Goal: Task Accomplishment & Management: Manage account settings

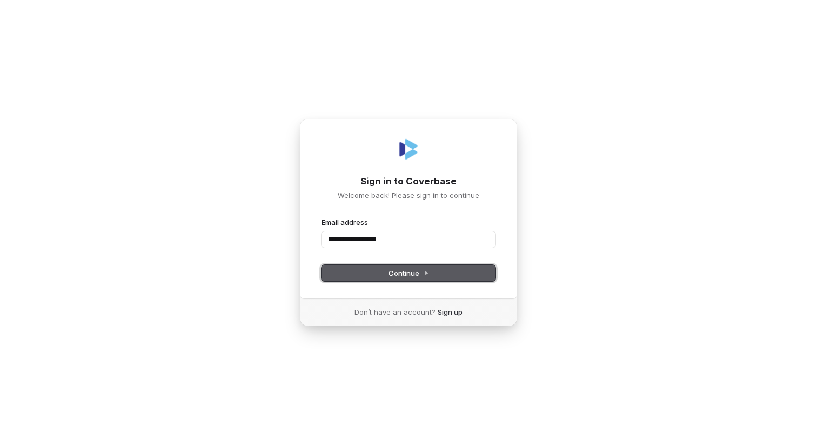
click at [413, 274] on span "Continue" at bounding box center [409, 273] width 41 height 10
type input "**********"
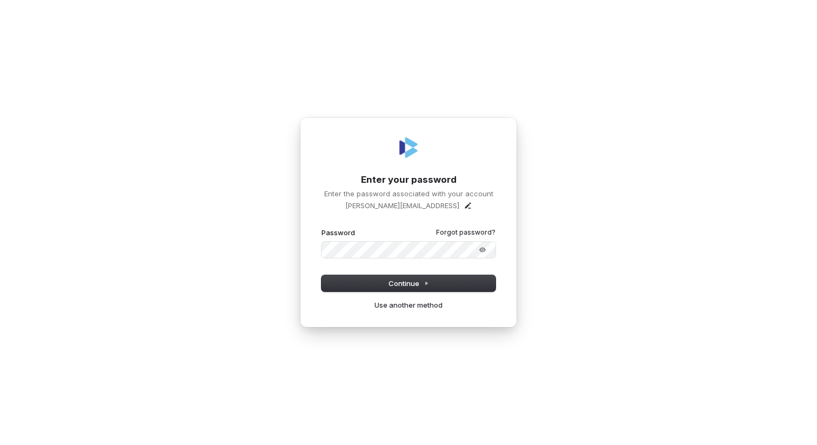
click at [322, 228] on button "submit" at bounding box center [322, 228] width 0 height 0
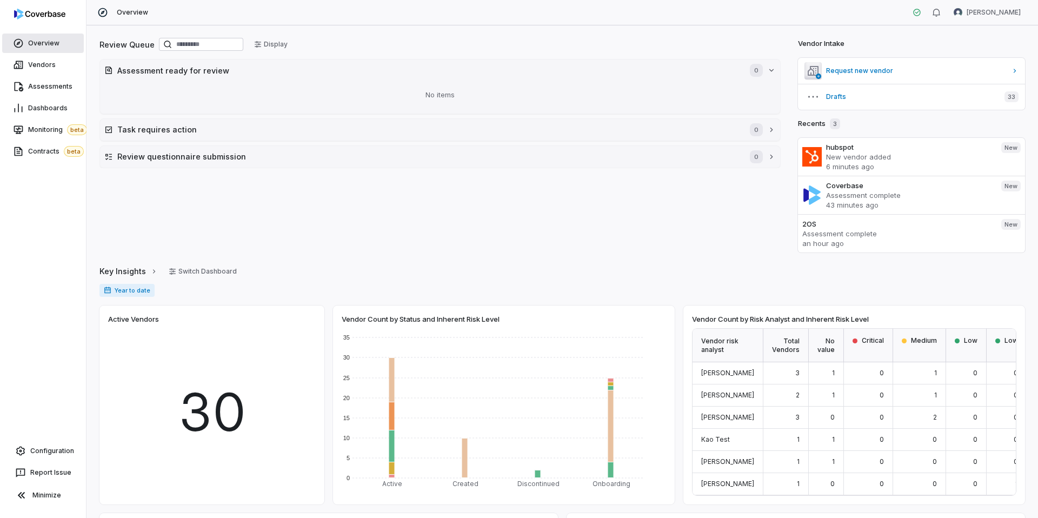
click at [46, 39] on span "Overview" at bounding box center [43, 43] width 31 height 9
click at [54, 70] on link "Vendors" at bounding box center [43, 64] width 82 height 19
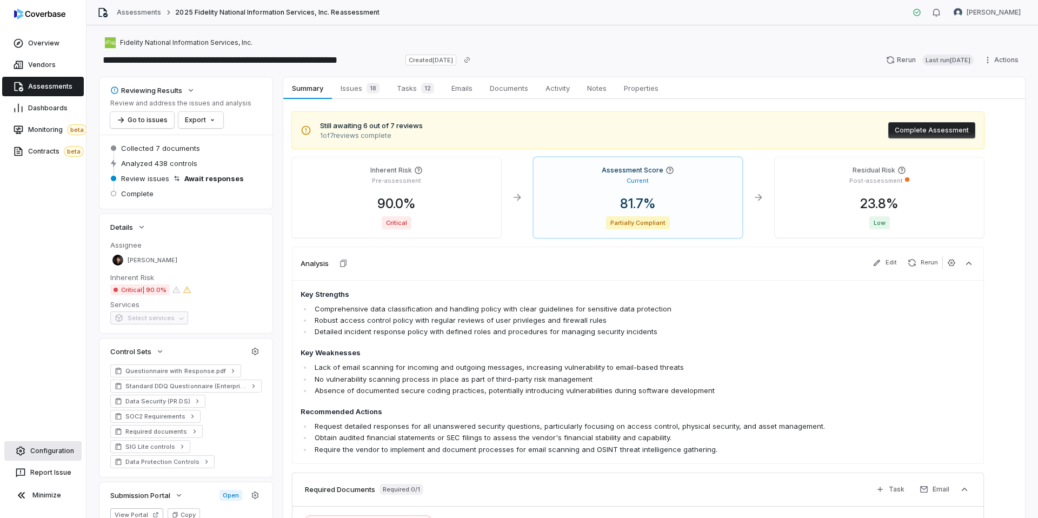
click at [51, 454] on span "Configuration" at bounding box center [52, 450] width 44 height 9
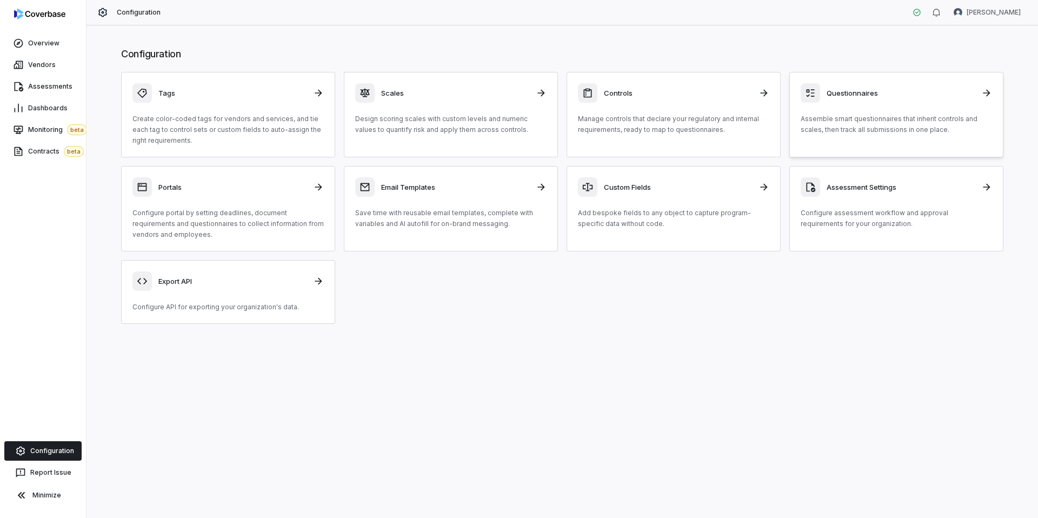
click at [887, 106] on div "Questionnaires Assemble smart questionnaires that inherit controls and scales, …" at bounding box center [895, 109] width 191 height 52
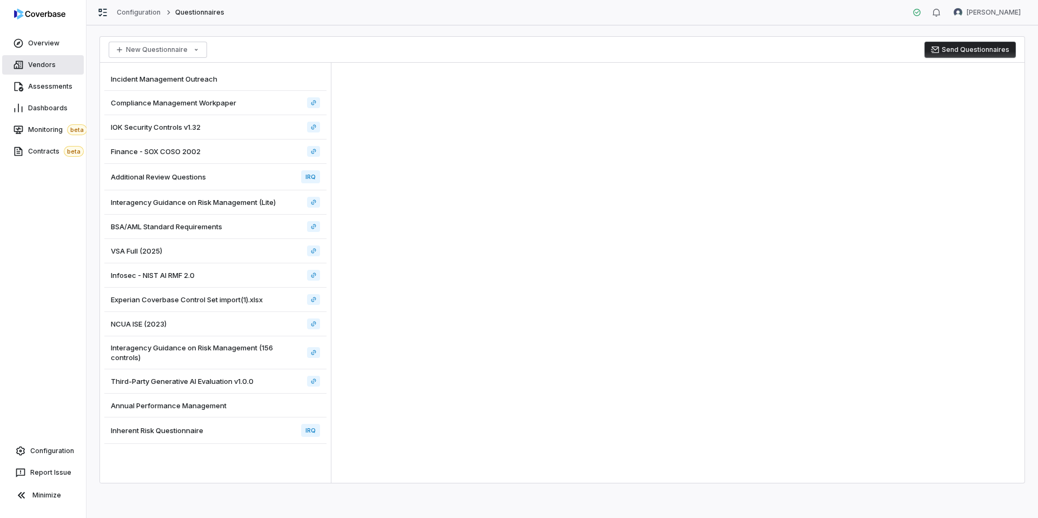
click at [56, 64] on link "Vendors" at bounding box center [43, 64] width 82 height 19
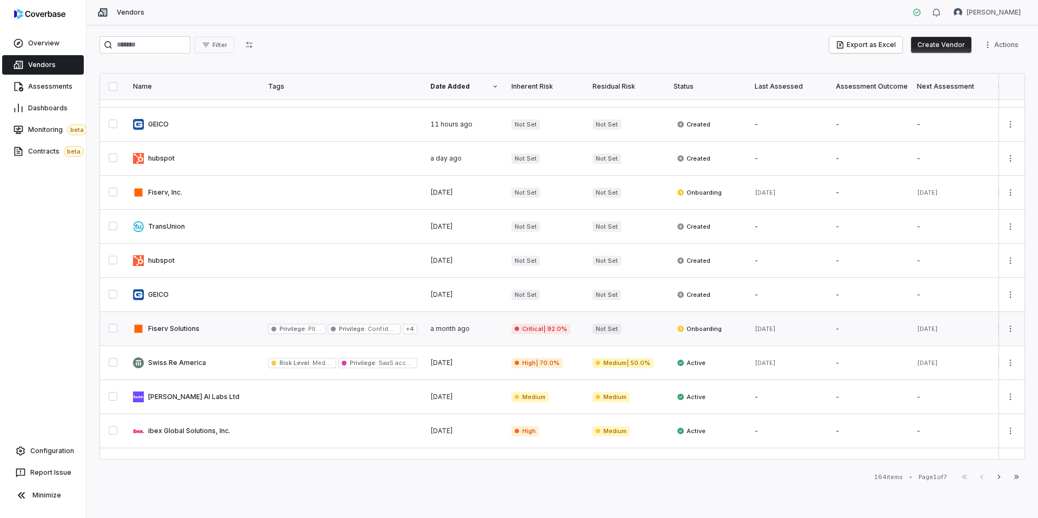
scroll to position [96, 0]
click at [233, 330] on link at bounding box center [193, 327] width 135 height 34
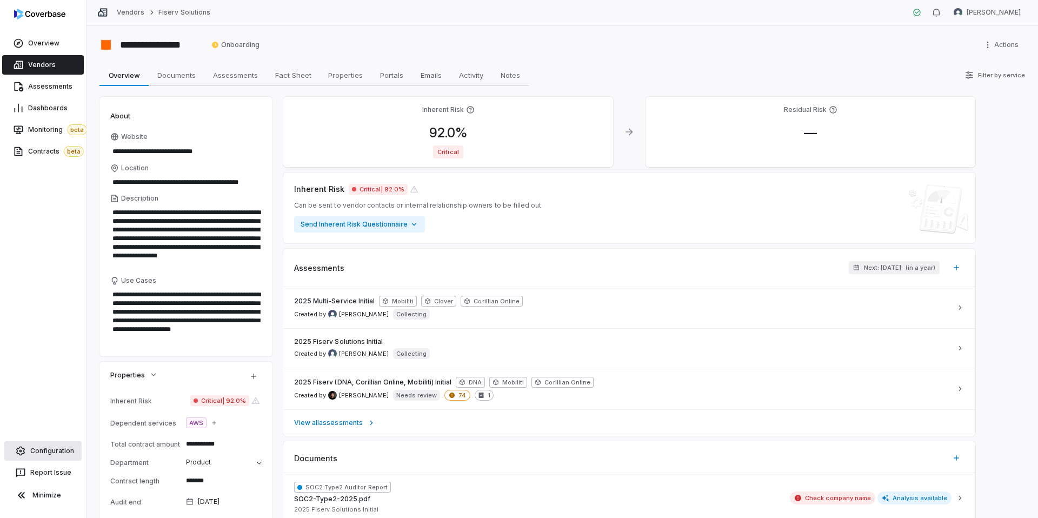
type textarea "*"
click at [45, 452] on span "Configuration" at bounding box center [52, 450] width 44 height 9
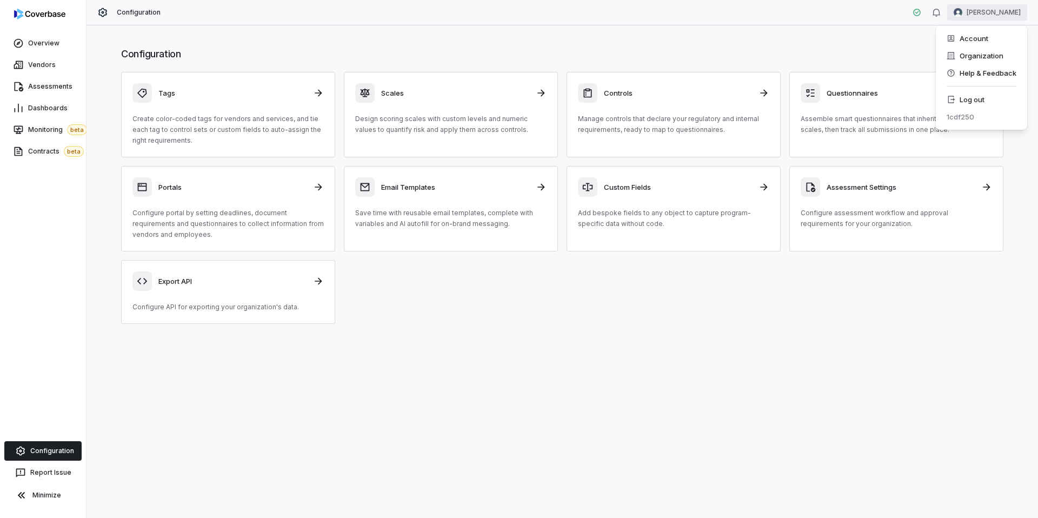
click at [997, 10] on html "Overview Vendors Assessments Dashboards Monitoring beta Contracts beta Configur…" at bounding box center [519, 259] width 1038 height 518
click at [979, 51] on div "Organization" at bounding box center [981, 55] width 83 height 17
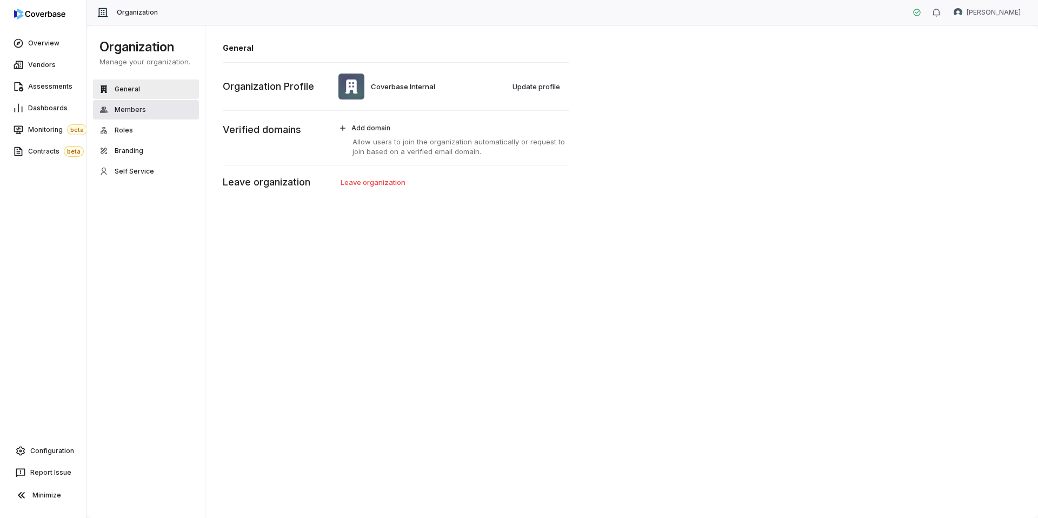
click at [130, 110] on span "Members" at bounding box center [130, 109] width 31 height 9
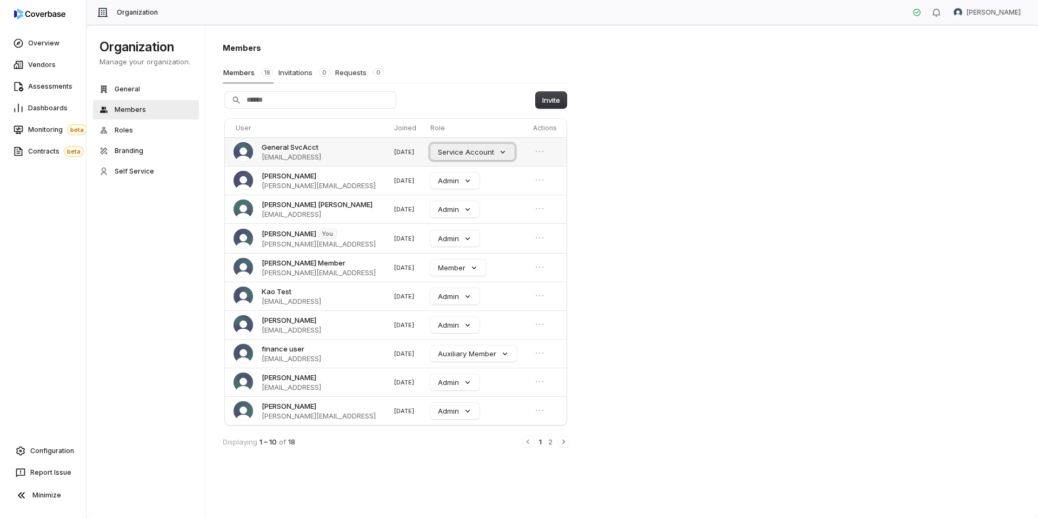
click at [499, 155] on button "Service Account" at bounding box center [472, 152] width 84 height 16
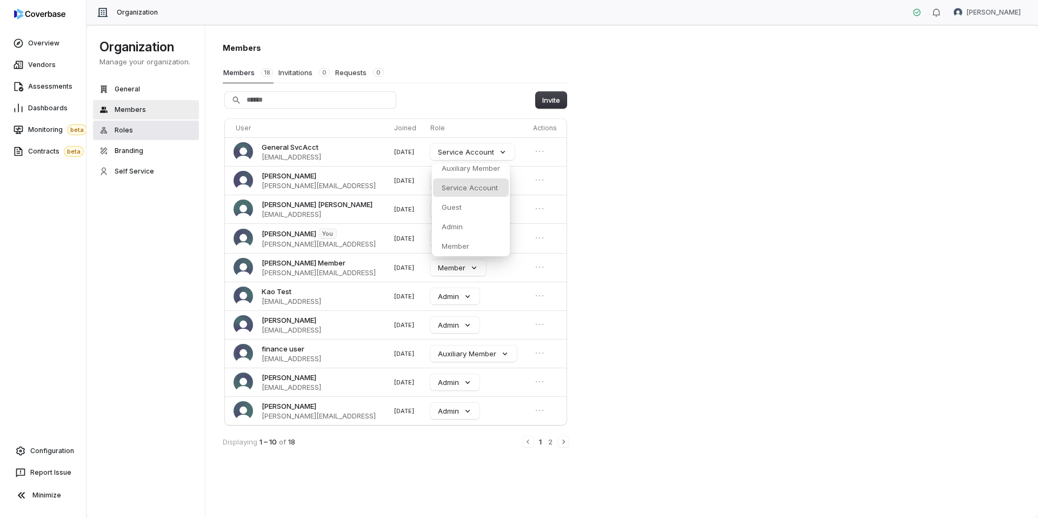
click at [131, 126] on button "Roles" at bounding box center [146, 130] width 106 height 19
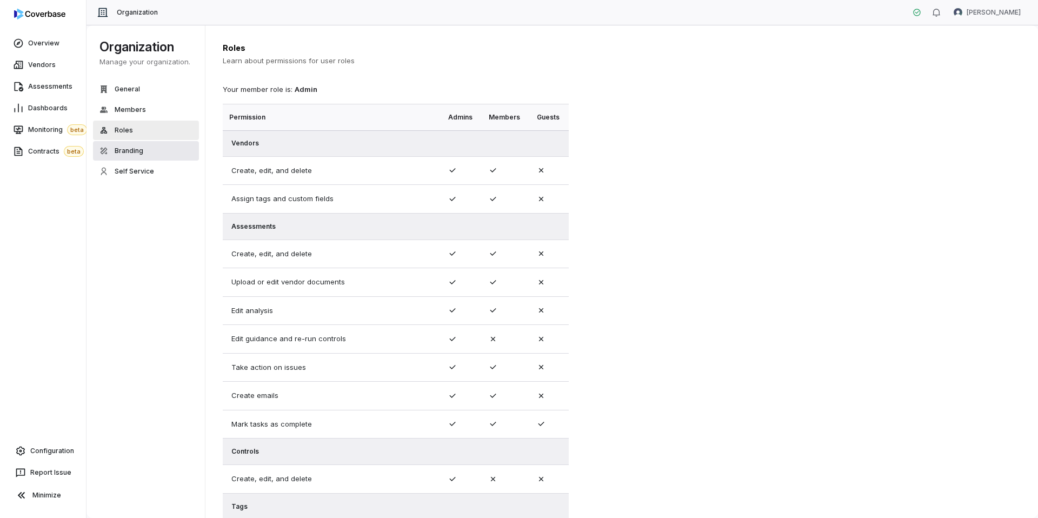
click at [122, 151] on span "Branding" at bounding box center [129, 150] width 29 height 9
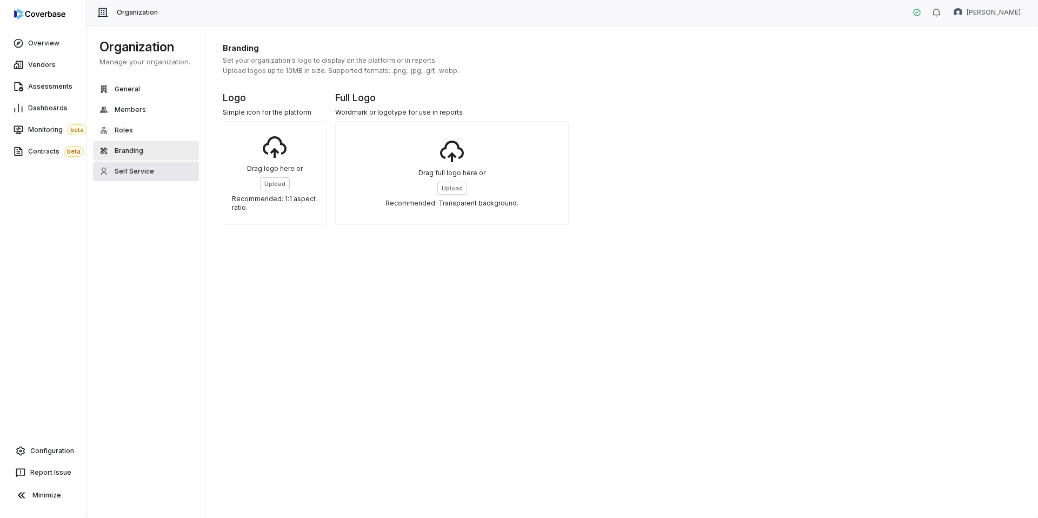
click at [138, 173] on span "Self Service" at bounding box center [134, 171] width 39 height 9
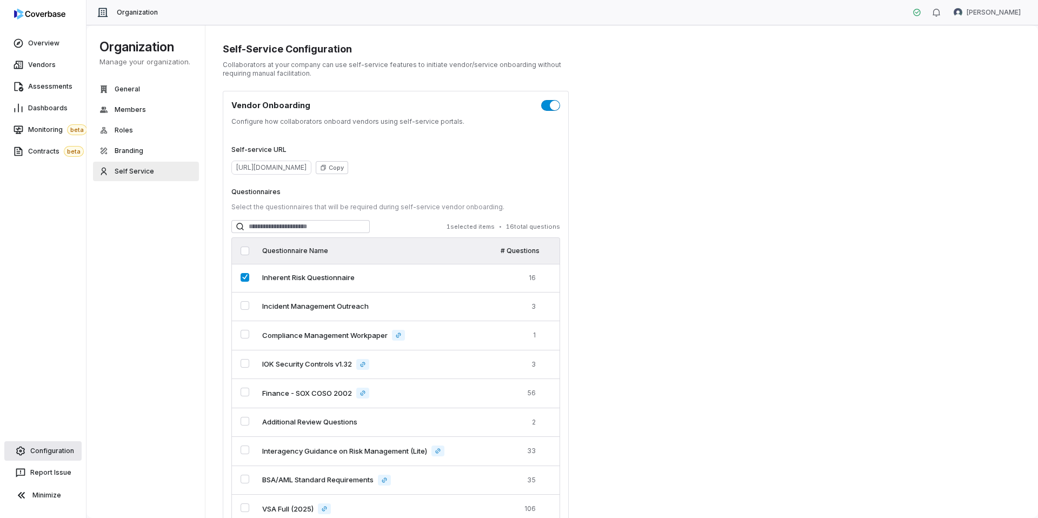
click at [45, 453] on span "Configuration" at bounding box center [52, 450] width 44 height 9
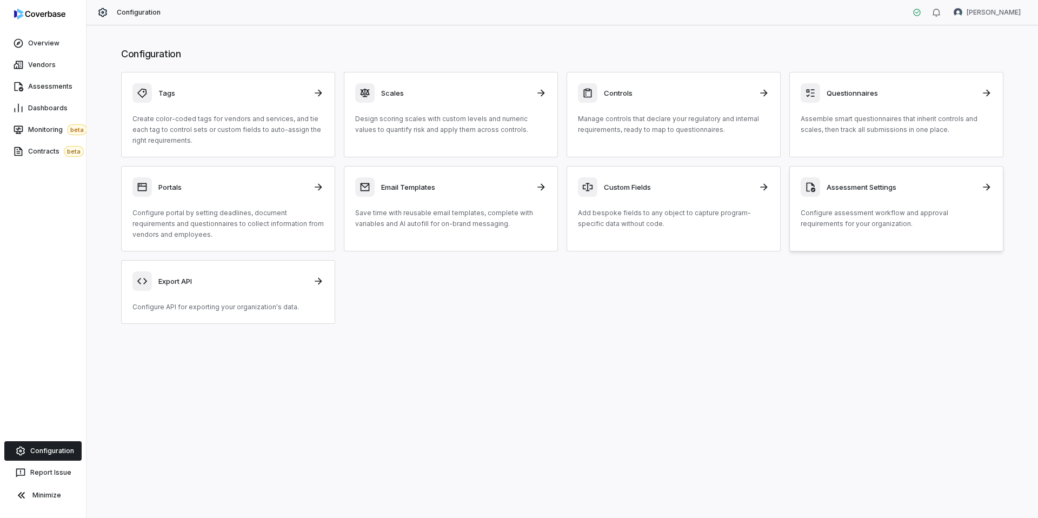
click at [838, 208] on p "Configure assessment workflow and approval requirements for your organization." at bounding box center [895, 219] width 191 height 22
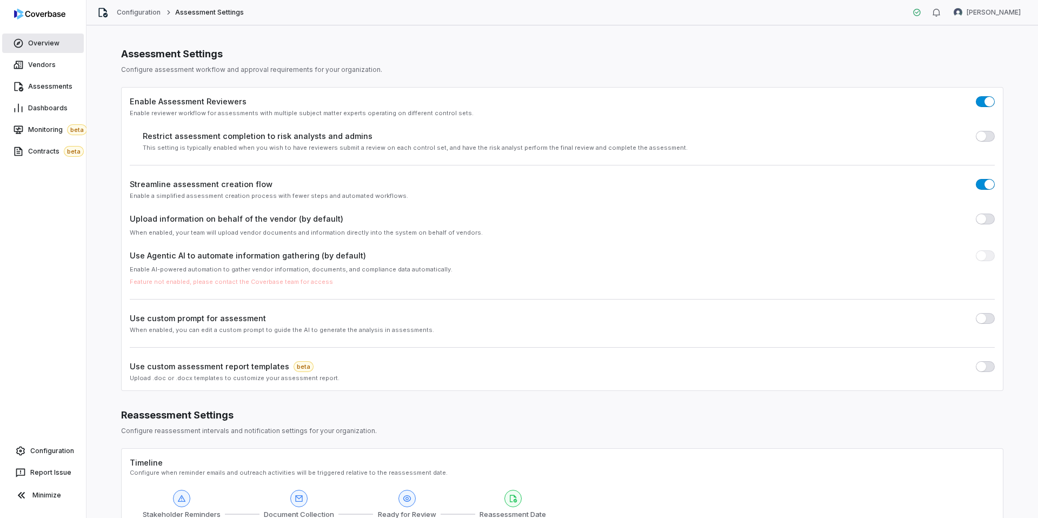
click at [46, 41] on span "Overview" at bounding box center [43, 43] width 31 height 9
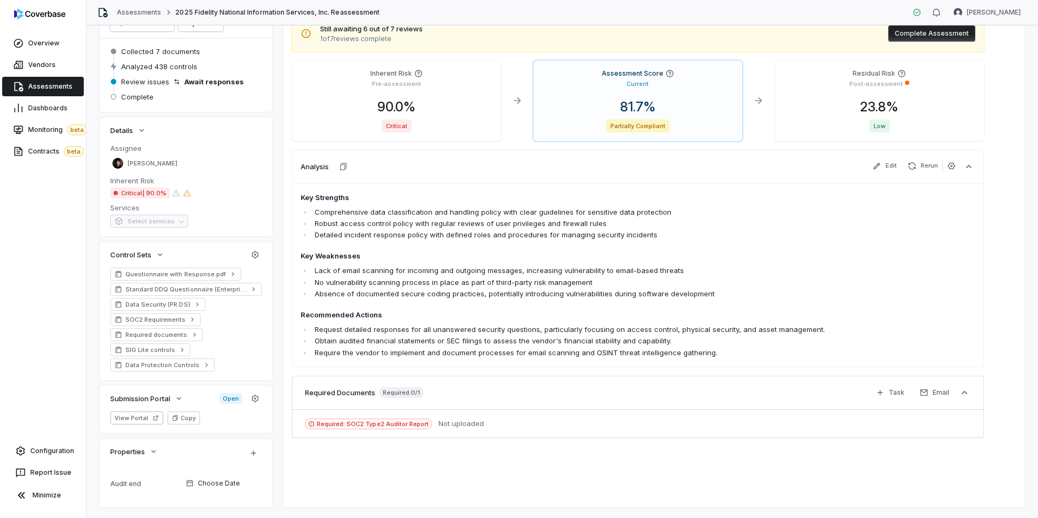
scroll to position [121, 0]
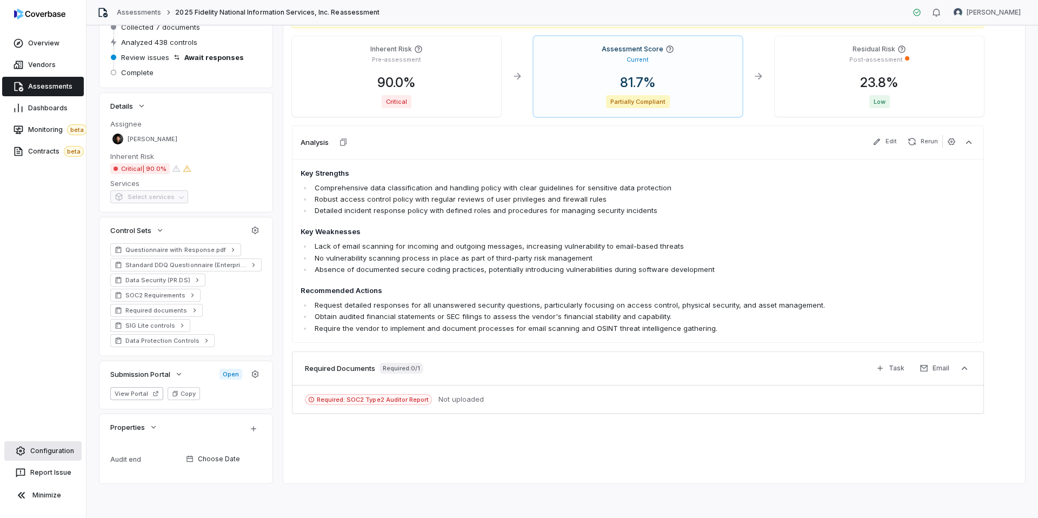
click at [56, 453] on span "Configuration" at bounding box center [52, 450] width 44 height 9
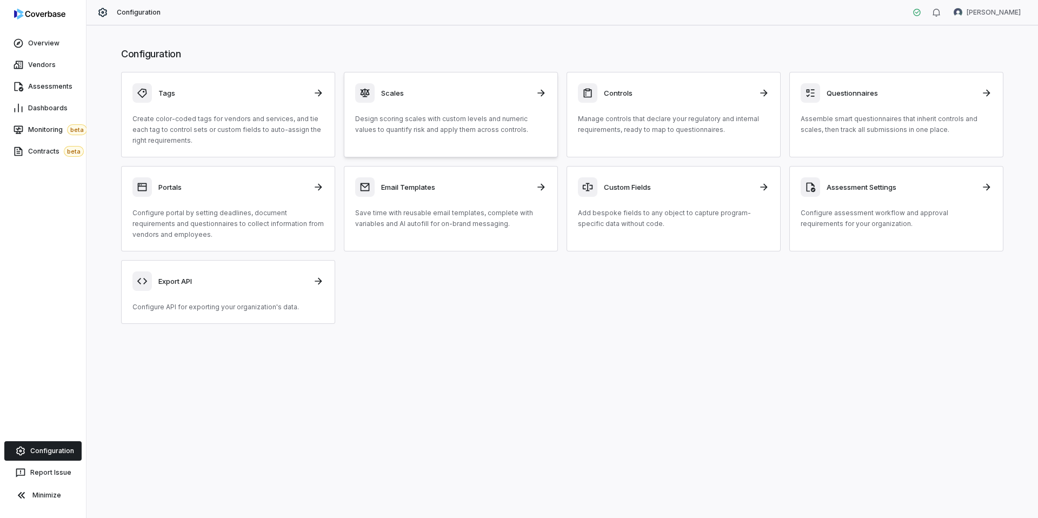
click at [438, 106] on div "Scales Design scoring scales with custom levels and numeric values to quantify …" at bounding box center [450, 109] width 191 height 52
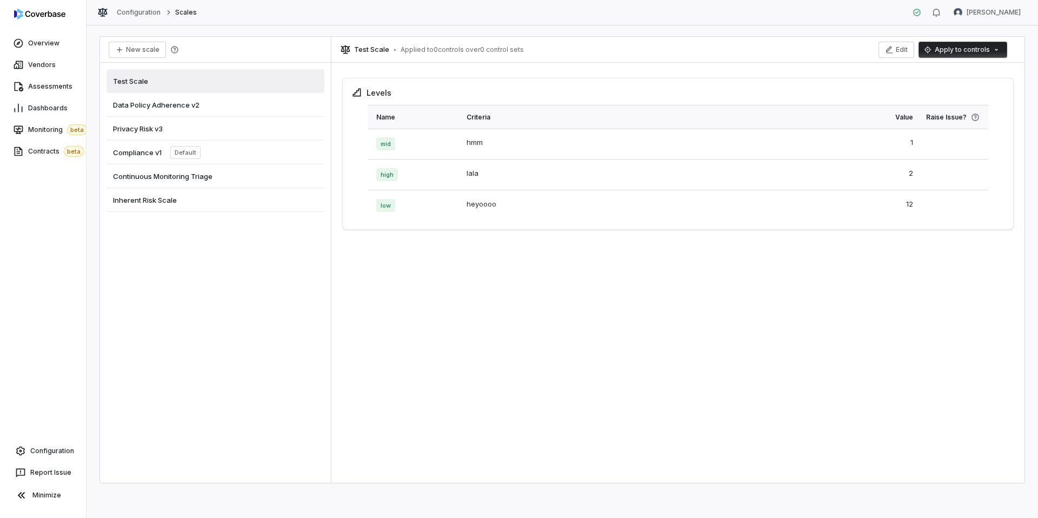
click at [157, 204] on div "Inherent Risk Scale" at bounding box center [215, 200] width 218 height 24
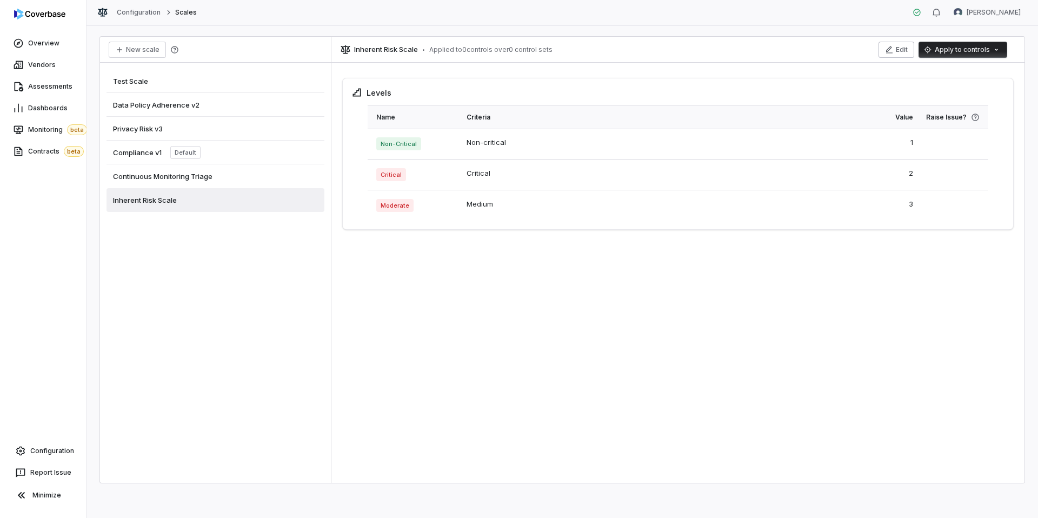
click at [899, 53] on button "Edit" at bounding box center [896, 50] width 36 height 16
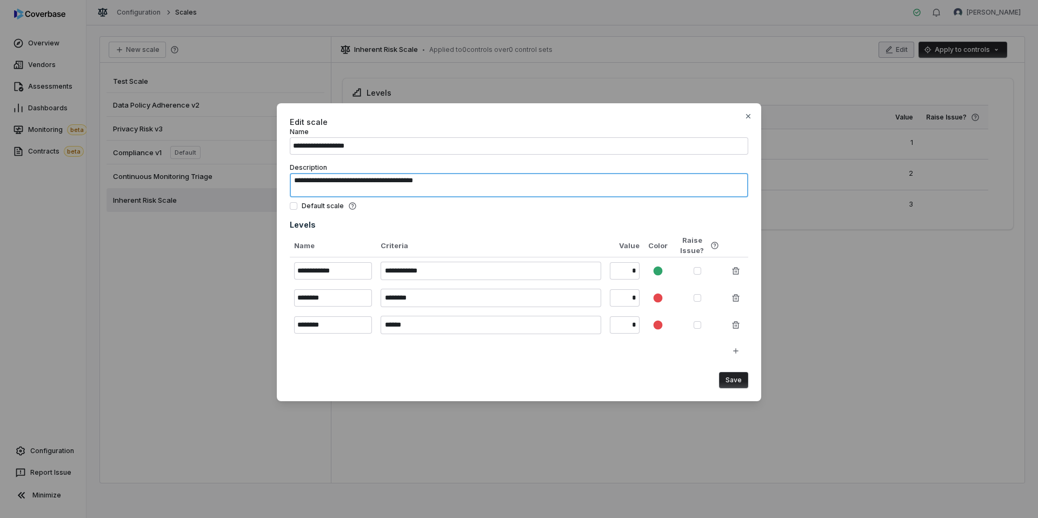
click at [468, 183] on textarea "**********" at bounding box center [519, 185] width 458 height 24
click at [745, 115] on icon "button" at bounding box center [748, 116] width 9 height 9
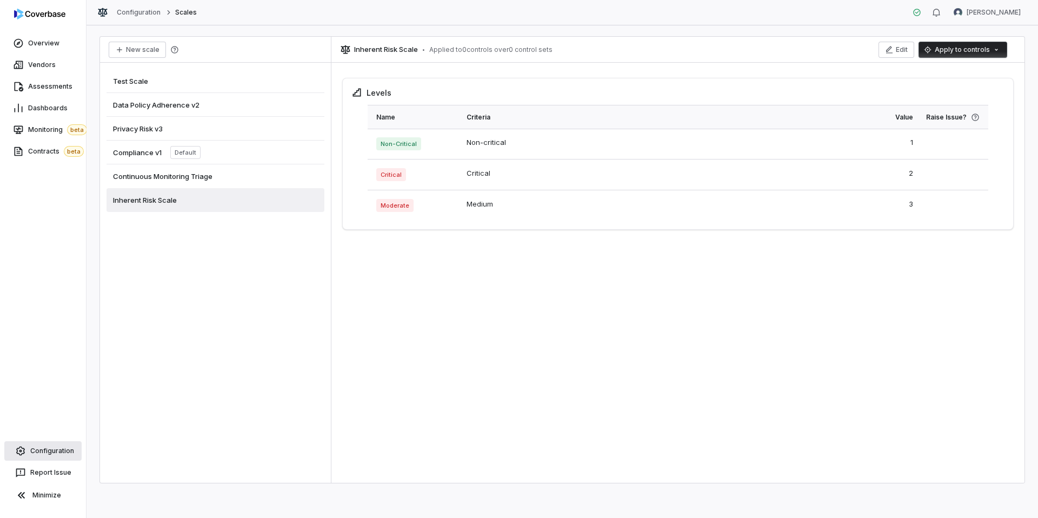
click at [54, 449] on span "Configuration" at bounding box center [52, 450] width 44 height 9
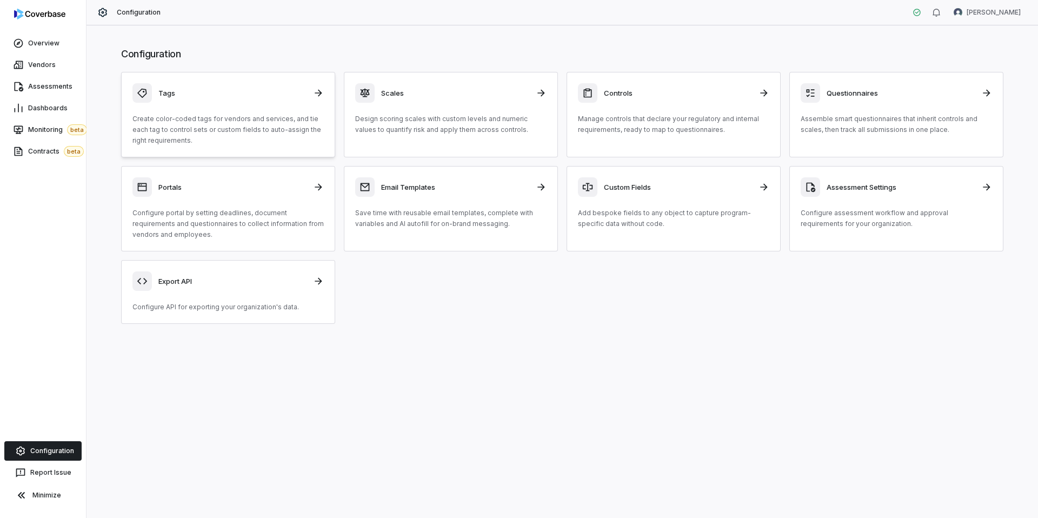
click at [247, 91] on h3 "Tags" at bounding box center [232, 93] width 148 height 10
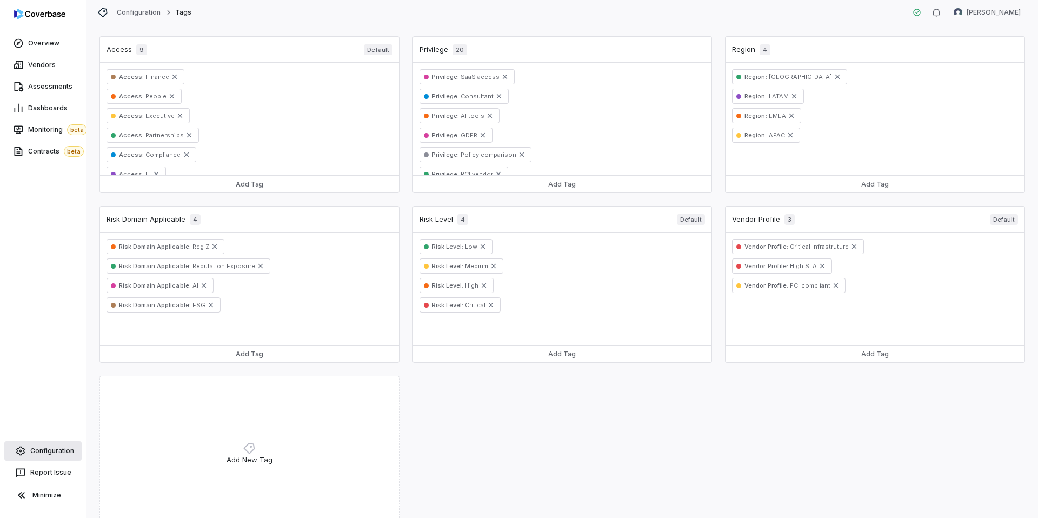
click at [43, 453] on span "Configuration" at bounding box center [52, 450] width 44 height 9
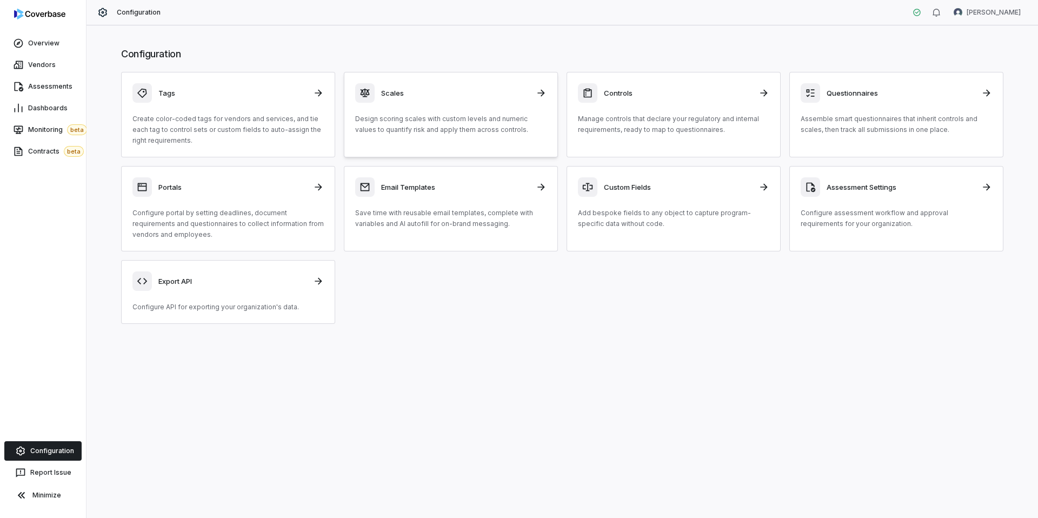
click at [415, 104] on div "Scales Design scoring scales with custom levels and numeric values to quantify …" at bounding box center [450, 109] width 191 height 52
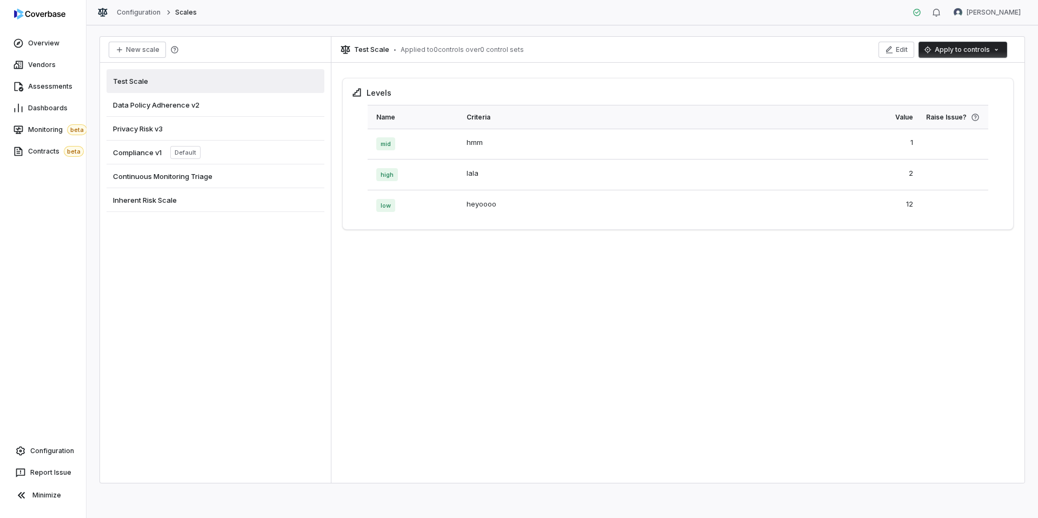
click at [148, 129] on span "Privacy Risk v3" at bounding box center [138, 129] width 50 height 10
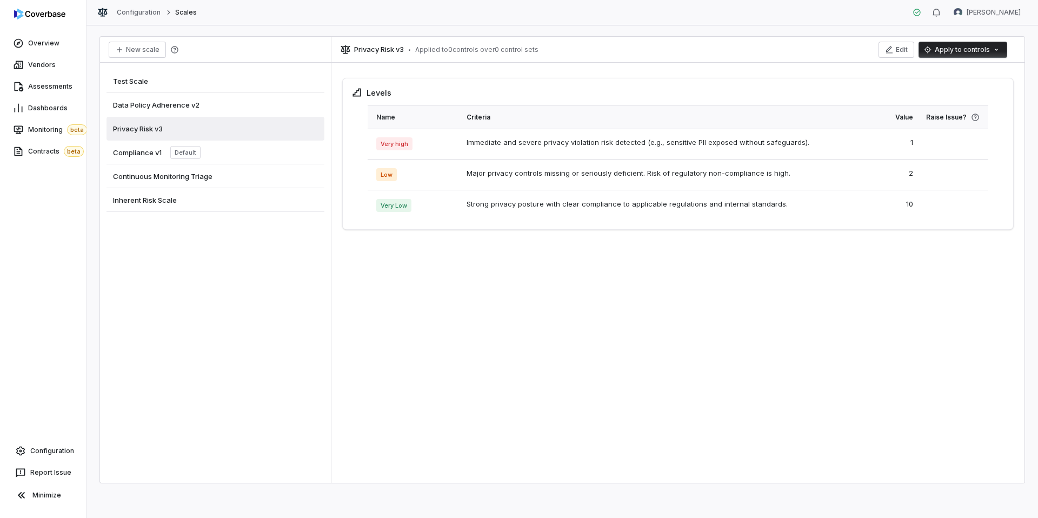
click at [148, 80] on div "Test Scale" at bounding box center [215, 81] width 218 height 24
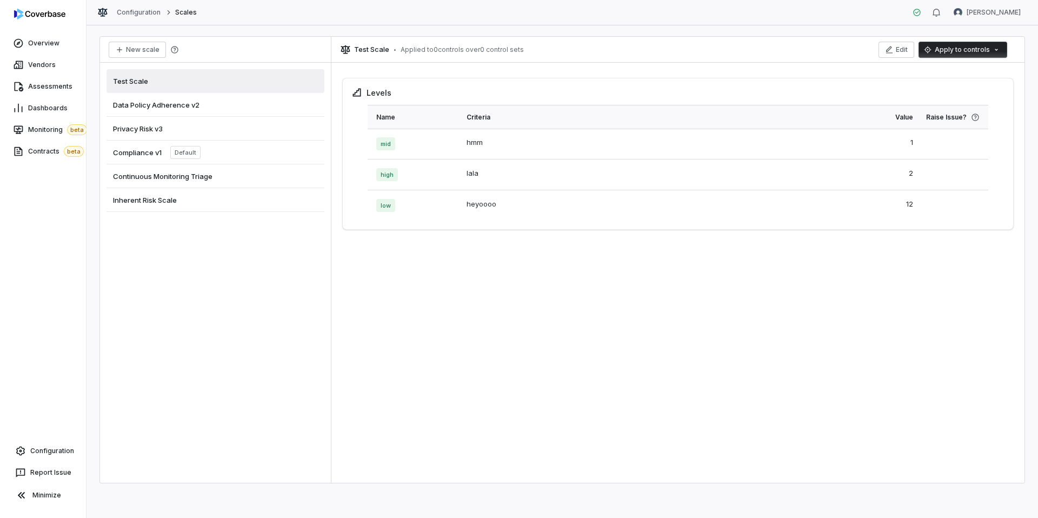
click at [189, 109] on div "Data Policy Adherence v2" at bounding box center [215, 105] width 218 height 24
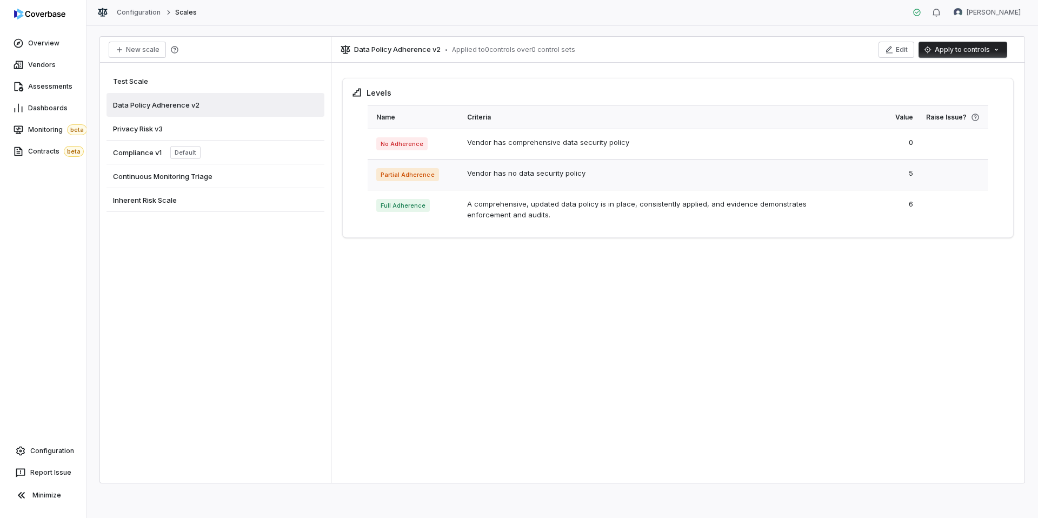
click at [914, 175] on td "5" at bounding box center [889, 174] width 62 height 31
click at [905, 48] on button "Edit" at bounding box center [896, 50] width 36 height 16
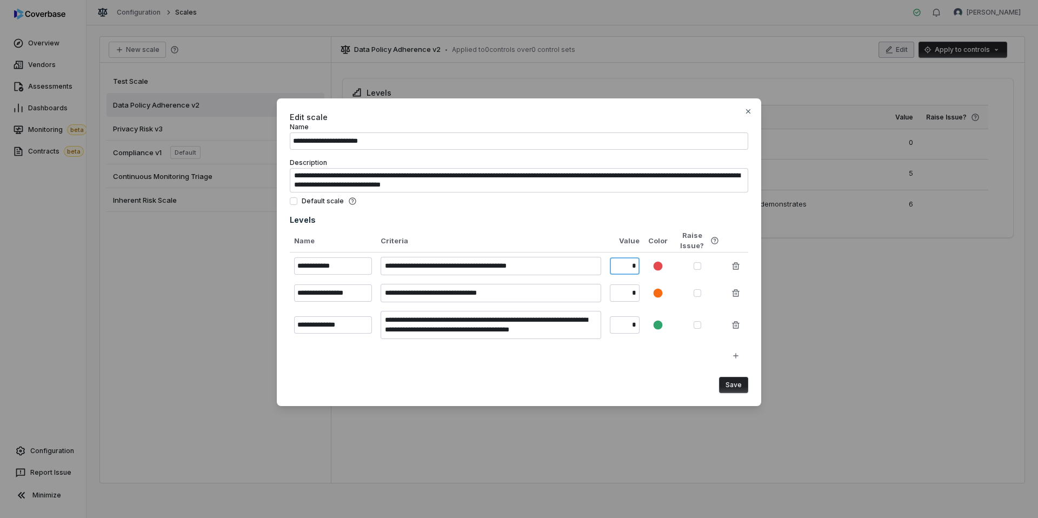
click at [636, 267] on input "*" at bounding box center [625, 265] width 30 height 17
click at [488, 222] on div "Levels" at bounding box center [519, 219] width 458 height 11
click at [749, 111] on icon "button" at bounding box center [748, 111] width 4 height 4
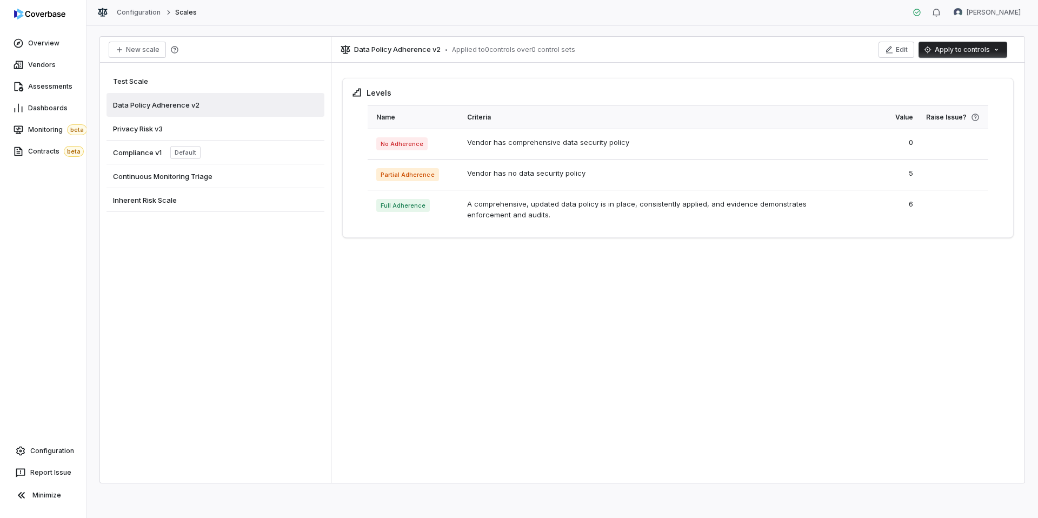
click at [234, 134] on div "Privacy Risk v3" at bounding box center [215, 129] width 218 height 24
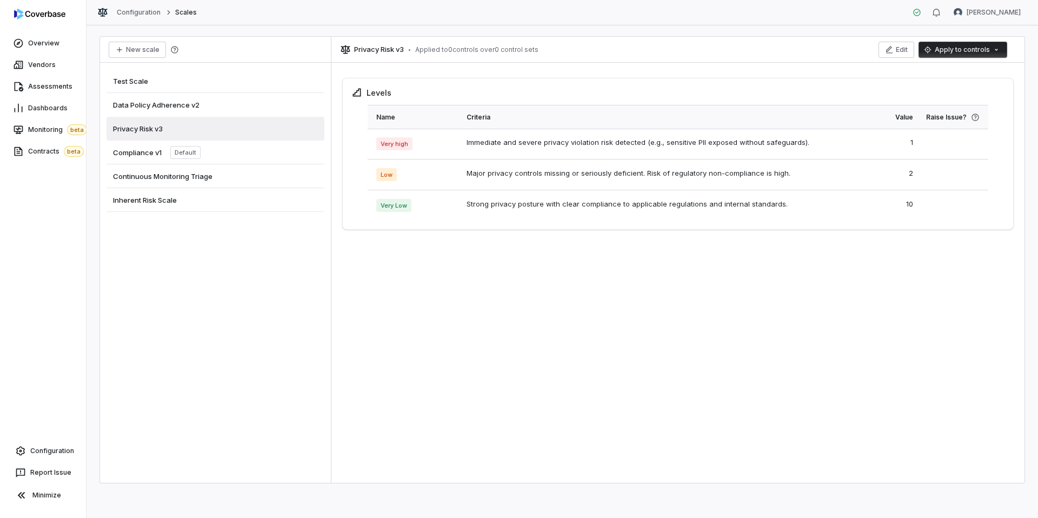
click at [222, 152] on div "Compliance v1 Default" at bounding box center [215, 153] width 218 height 24
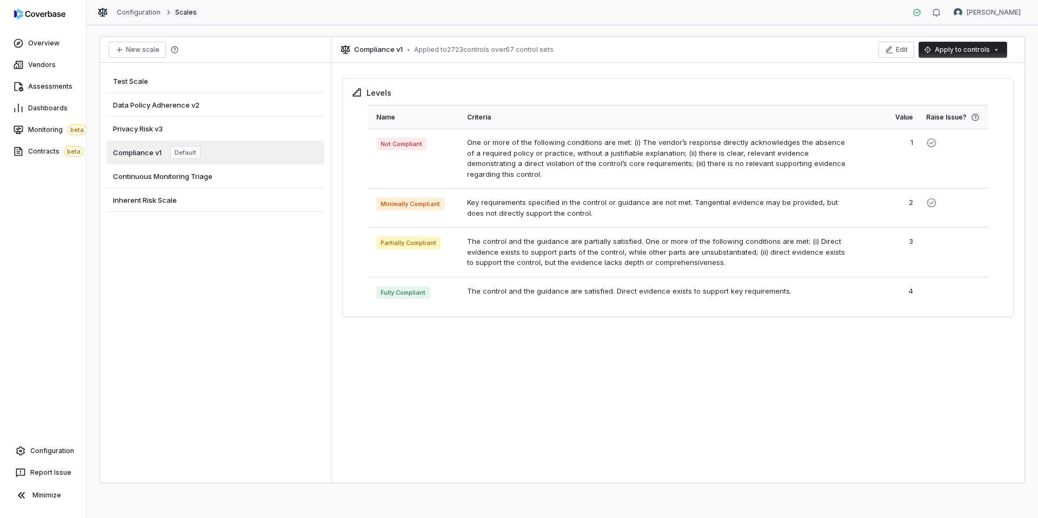
click at [157, 110] on div "Data Policy Adherence v2" at bounding box center [215, 105] width 218 height 24
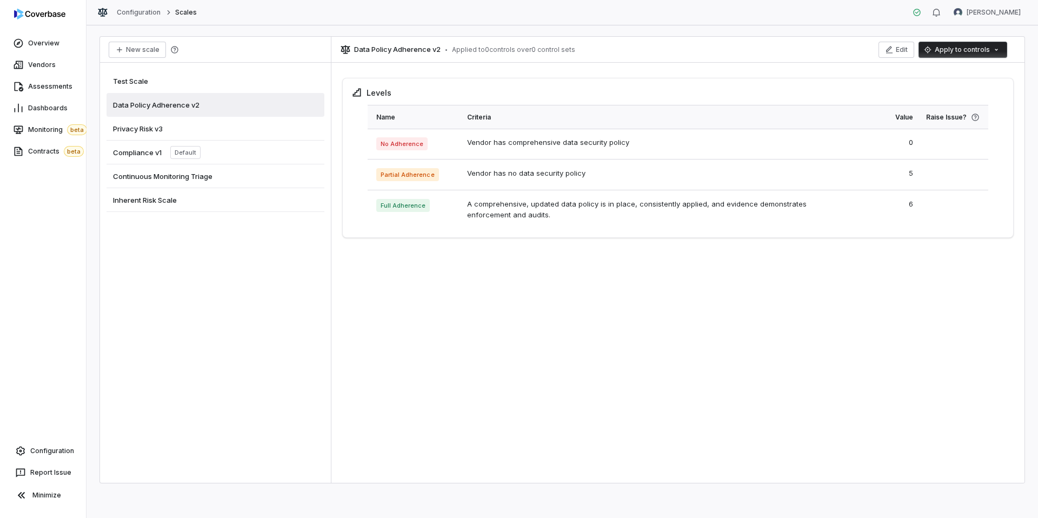
click at [176, 125] on div "Privacy Risk v3" at bounding box center [215, 129] width 218 height 24
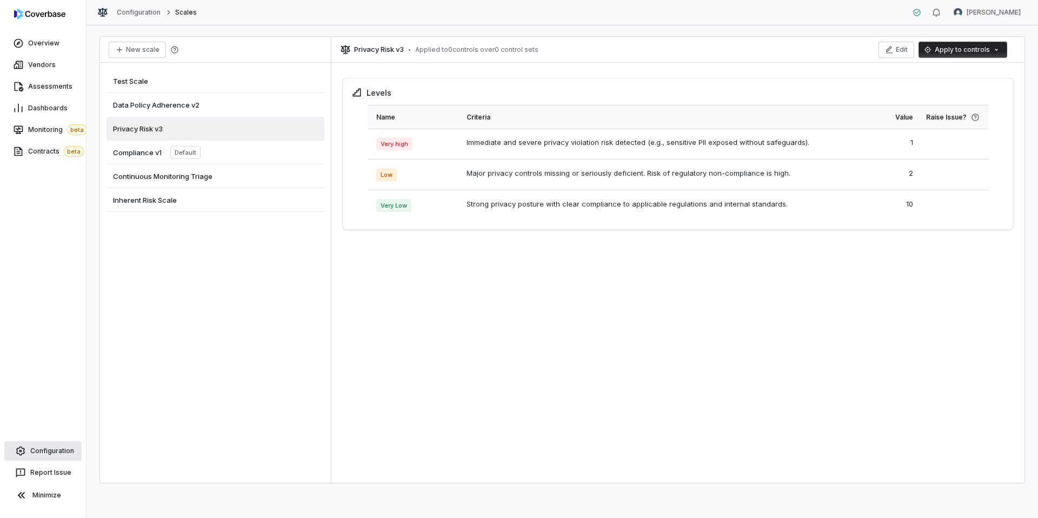
click at [49, 457] on link "Configuration" at bounding box center [42, 450] width 77 height 19
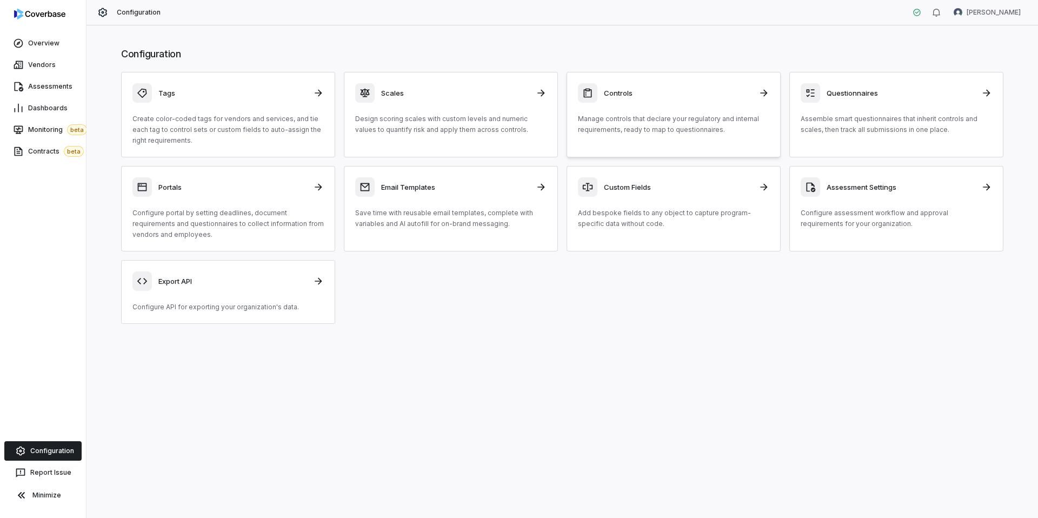
click at [651, 109] on div "Controls Manage controls that declare your regulatory and internal requirements…" at bounding box center [673, 109] width 191 height 52
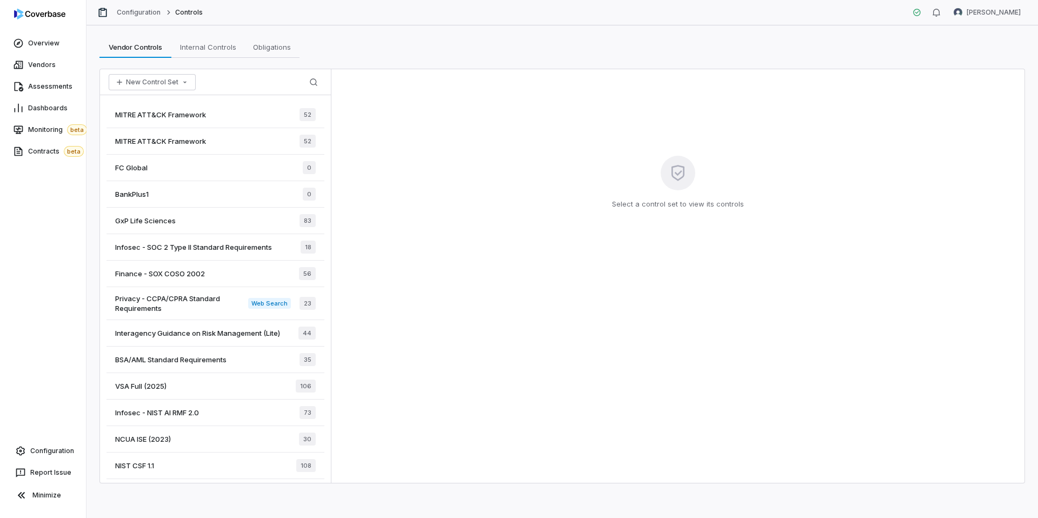
click at [219, 327] on div "Interagency Guidance on Risk Management (Lite) 44" at bounding box center [215, 333] width 218 height 26
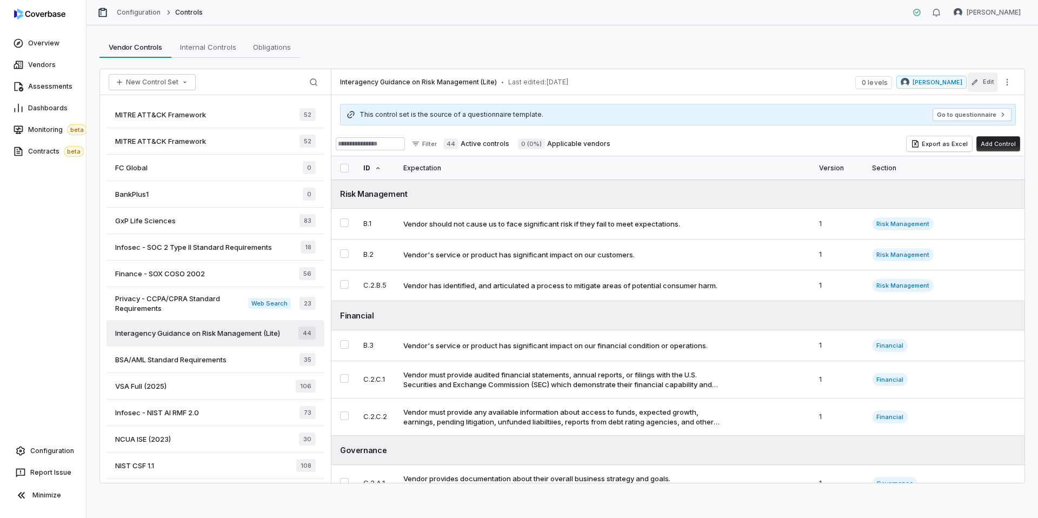
click at [988, 86] on button "Edit" at bounding box center [982, 81] width 30 height 19
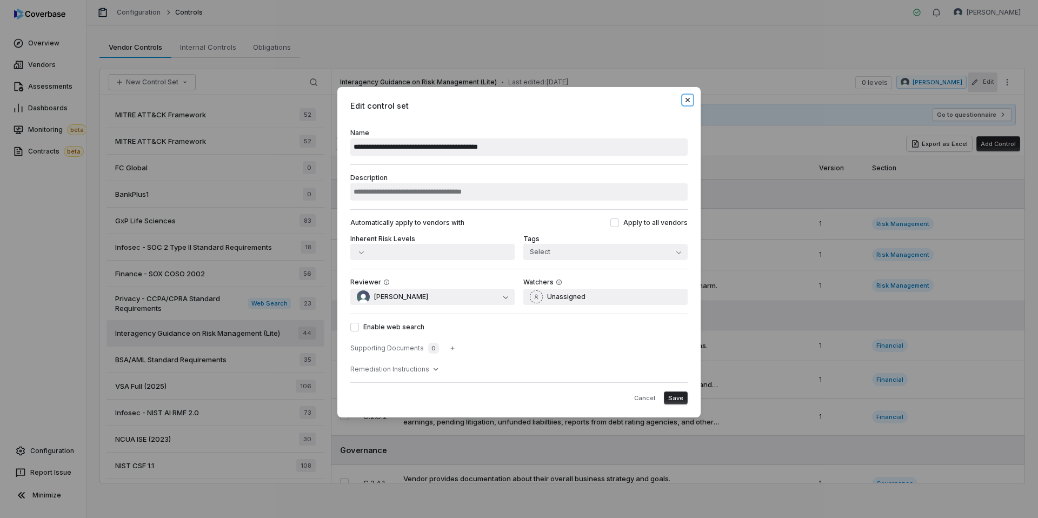
click at [685, 98] on icon "button" at bounding box center [687, 100] width 9 height 9
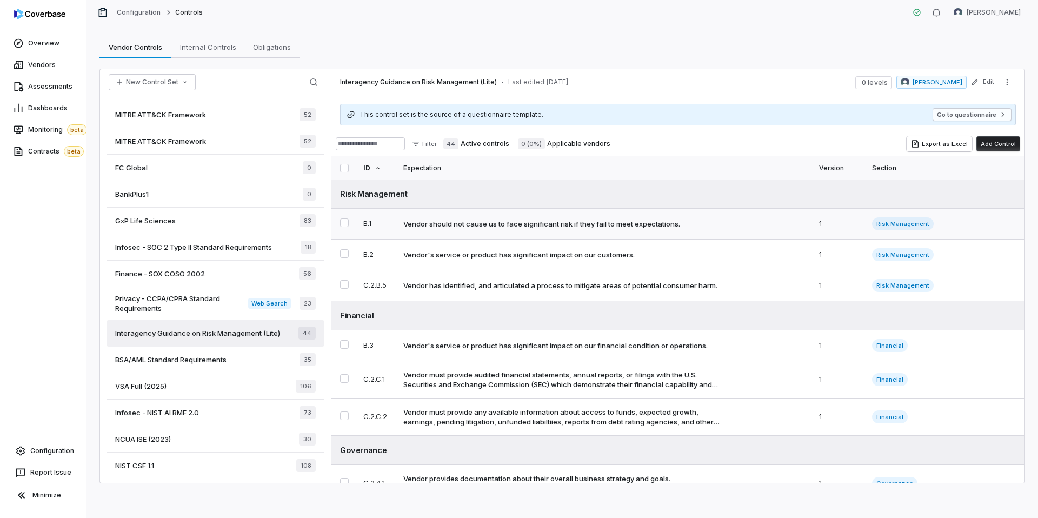
click at [633, 229] on td "Vendor should not cause us to face significant risk if they fail to meet expect…" at bounding box center [605, 224] width 416 height 31
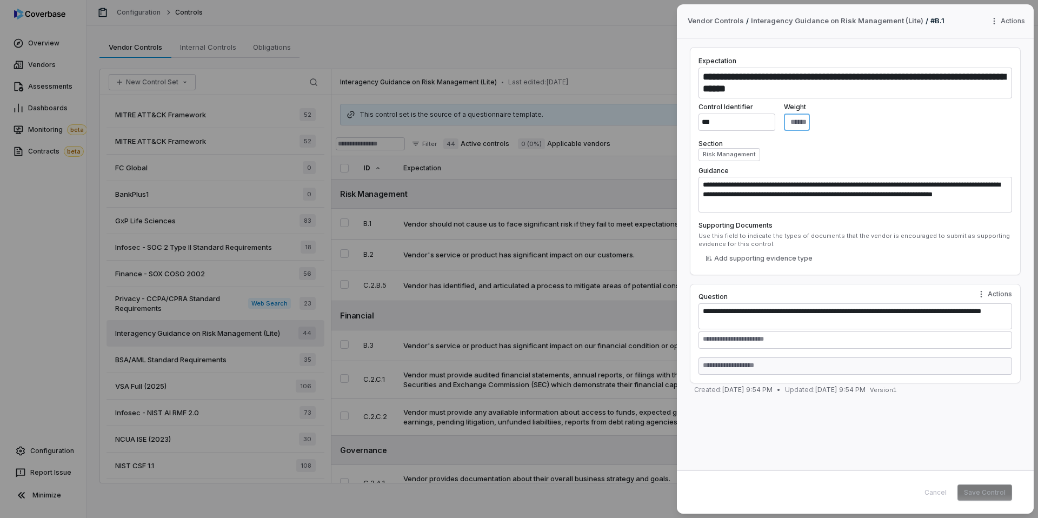
click at [810, 122] on input "*" at bounding box center [797, 122] width 26 height 17
click at [735, 118] on input "***" at bounding box center [736, 122] width 77 height 17
click at [933, 142] on label "Section" at bounding box center [854, 143] width 313 height 9
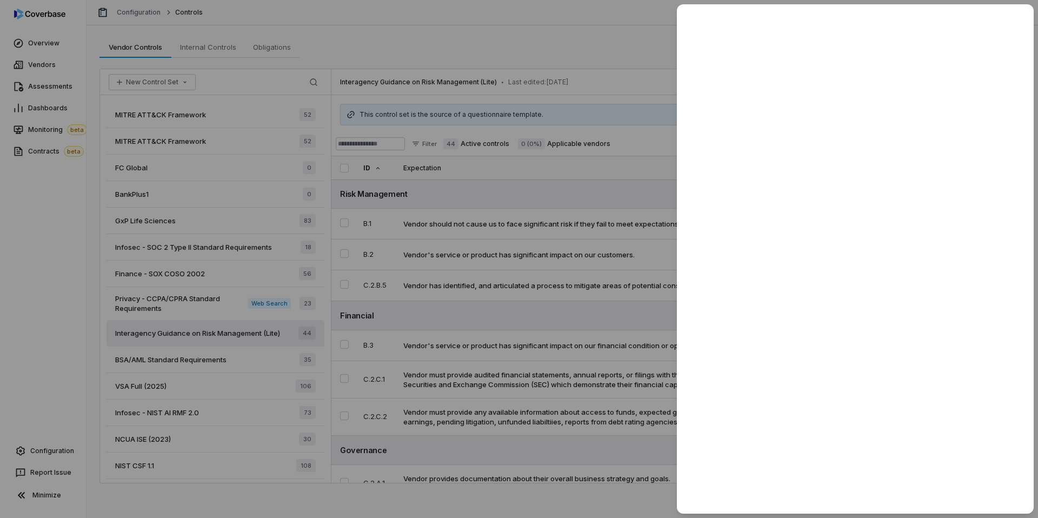
click at [568, 33] on div at bounding box center [519, 259] width 1038 height 518
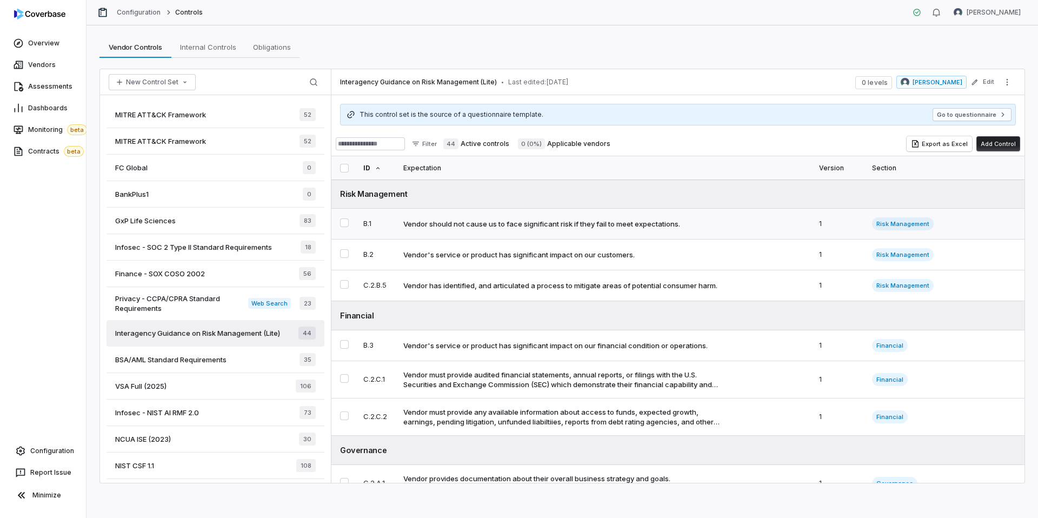
click at [494, 225] on div "Vendor should not cause us to face significant risk if they fail to meet expect…" at bounding box center [541, 224] width 277 height 10
type textarea "*"
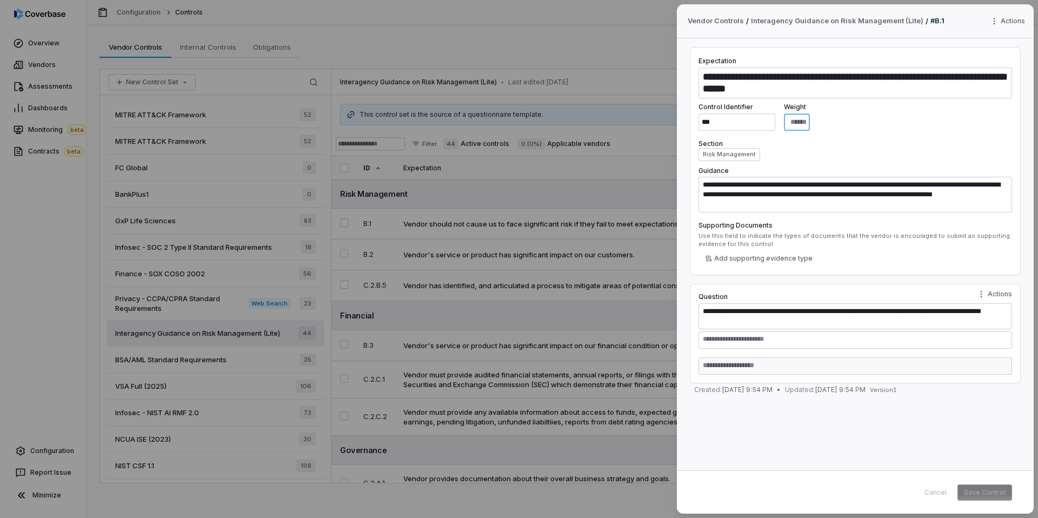
click at [810, 125] on input "*" at bounding box center [797, 122] width 26 height 17
click at [844, 130] on div "Control Identifier *** Weight *" at bounding box center [854, 117] width 313 height 28
click at [944, 496] on div "Cancel Save Control" at bounding box center [965, 492] width 94 height 16
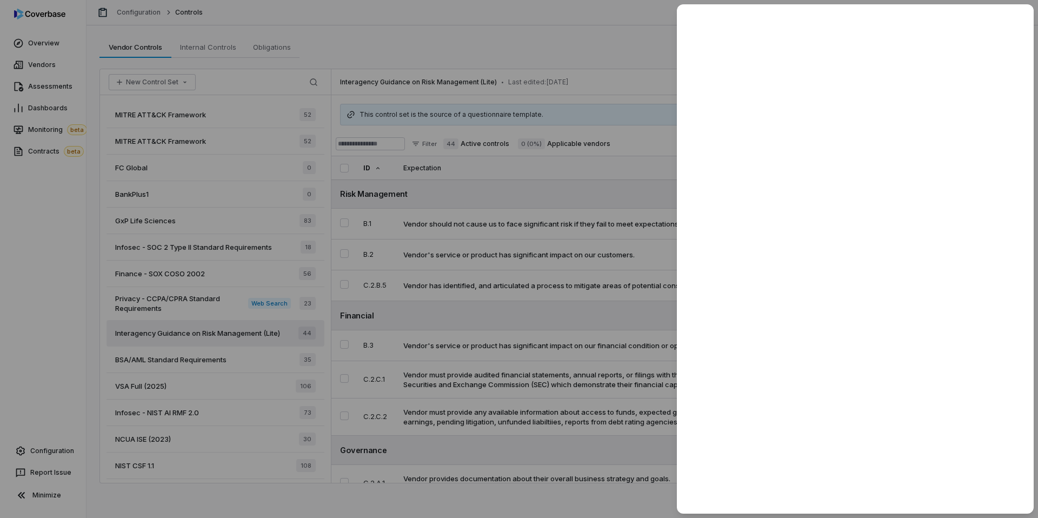
click at [515, 4] on div at bounding box center [519, 259] width 1038 height 518
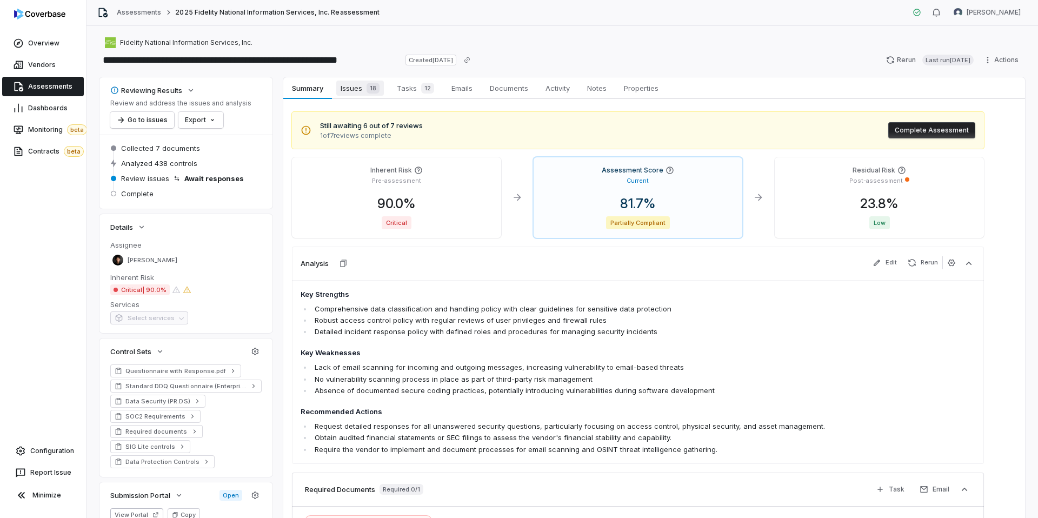
click at [368, 83] on span "18" at bounding box center [372, 88] width 13 height 11
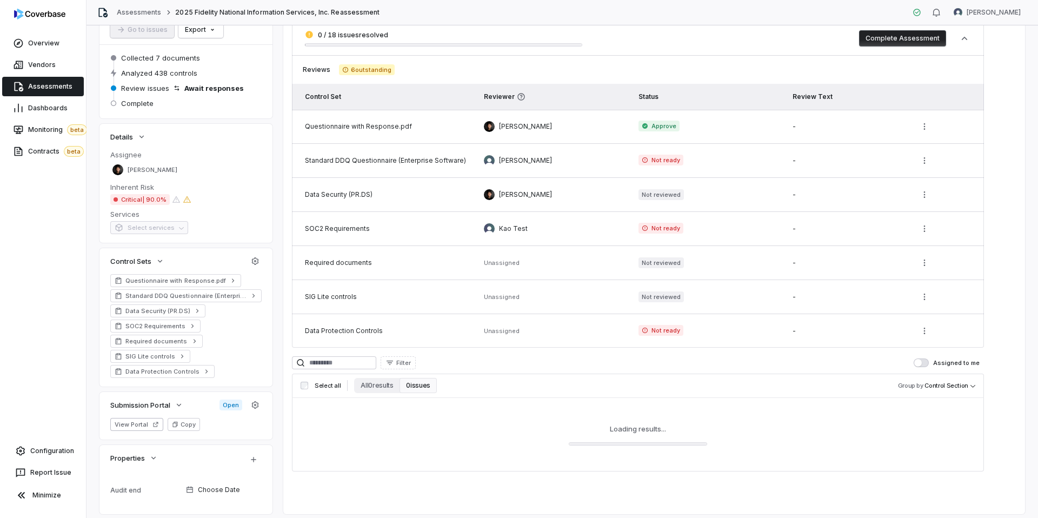
scroll to position [121, 0]
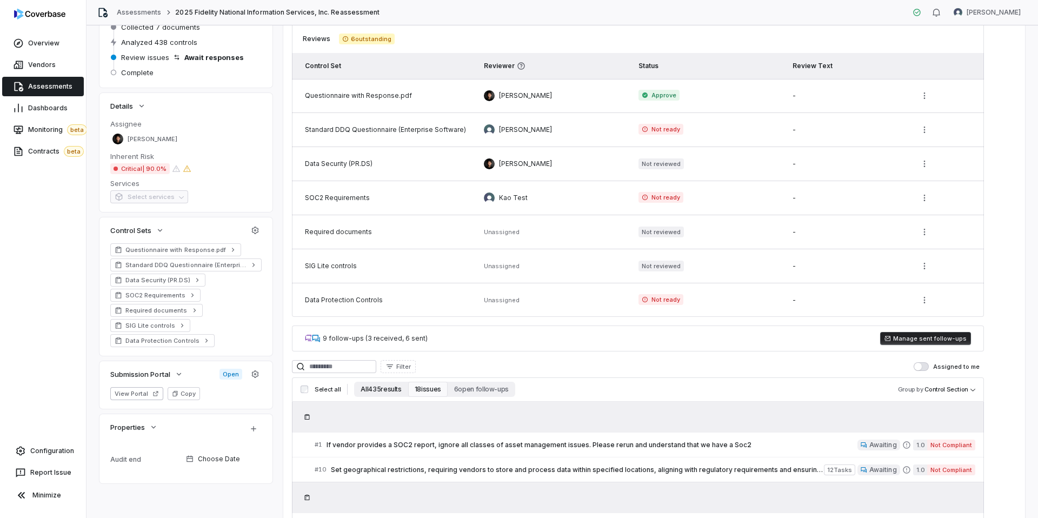
click at [377, 390] on button "All 435 results" at bounding box center [381, 389] width 54 height 15
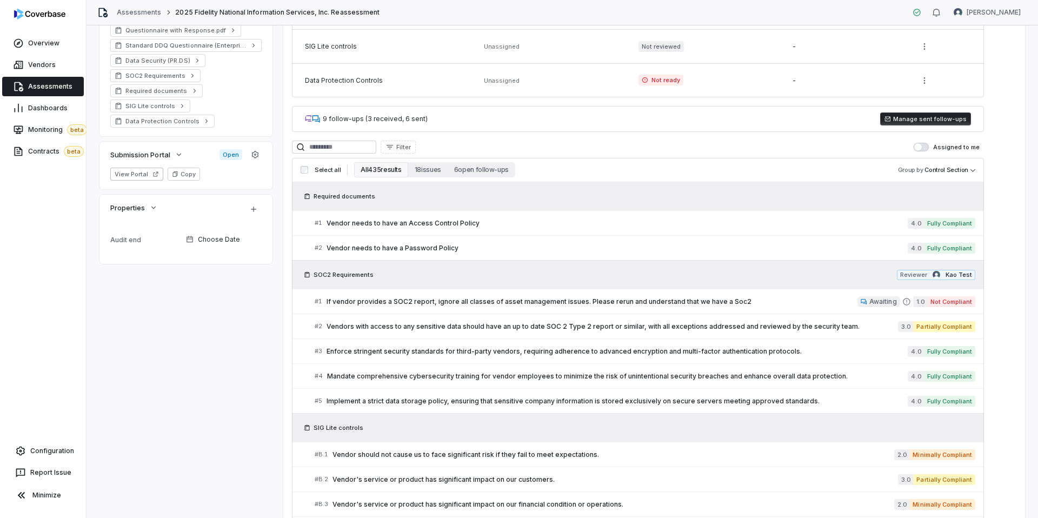
scroll to position [221, 0]
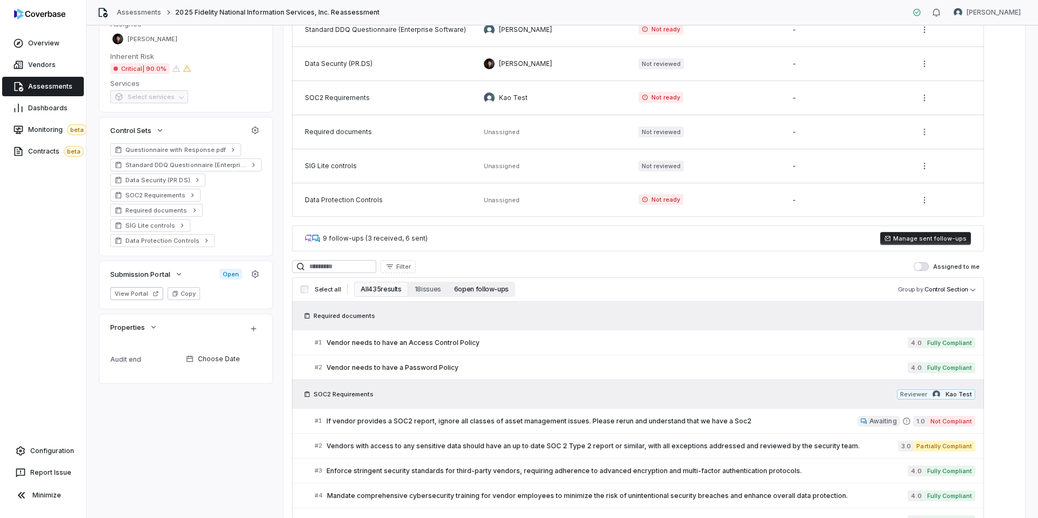
click at [471, 286] on button "6 open follow-ups" at bounding box center [482, 289] width 68 height 15
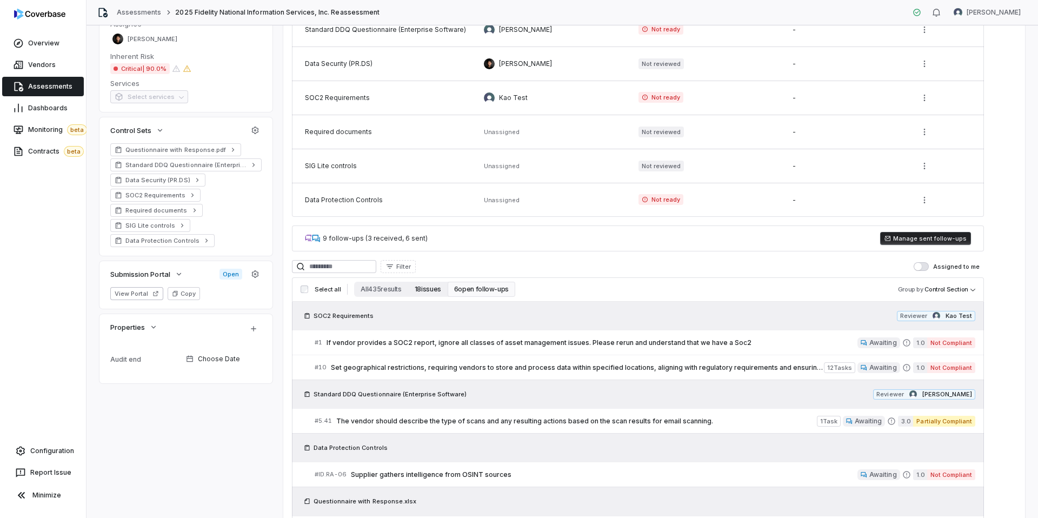
click at [423, 292] on button "18 issues" at bounding box center [427, 289] width 39 height 15
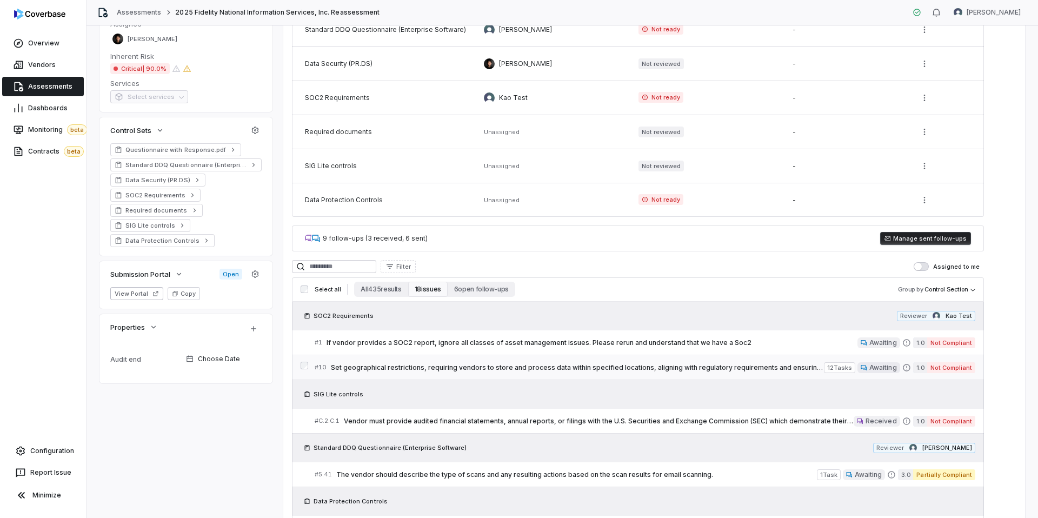
click at [532, 365] on span "Set geographical restrictions, requiring vendors to store and process data with…" at bounding box center [577, 367] width 493 height 9
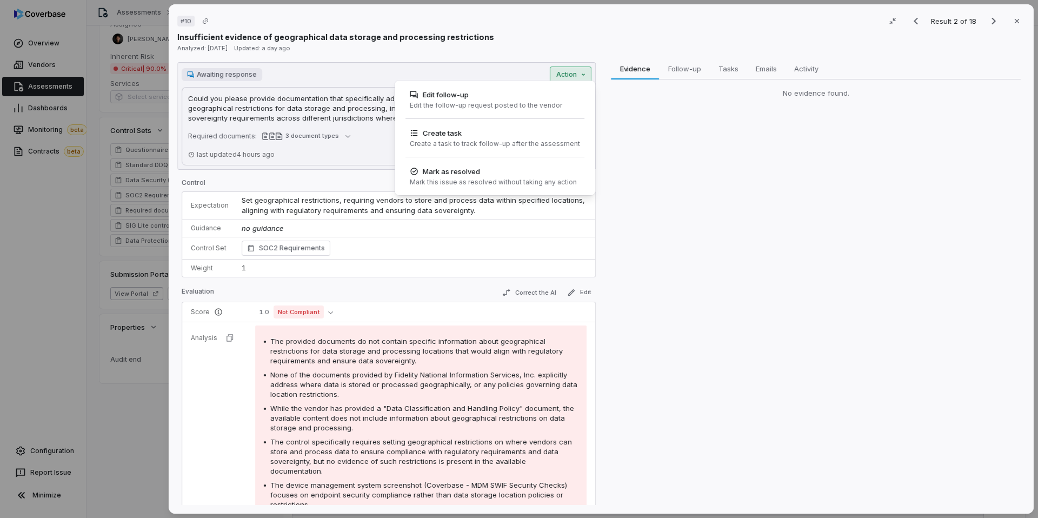
click at [575, 77] on div "# 10 Result 2 of 18 Close Insufficient evidence of geographical data storage an…" at bounding box center [519, 259] width 1038 height 518
click at [1017, 26] on div "# 10 Result 2 of 18 Close Insufficient evidence of geographical data storage an…" at bounding box center [519, 259] width 1038 height 518
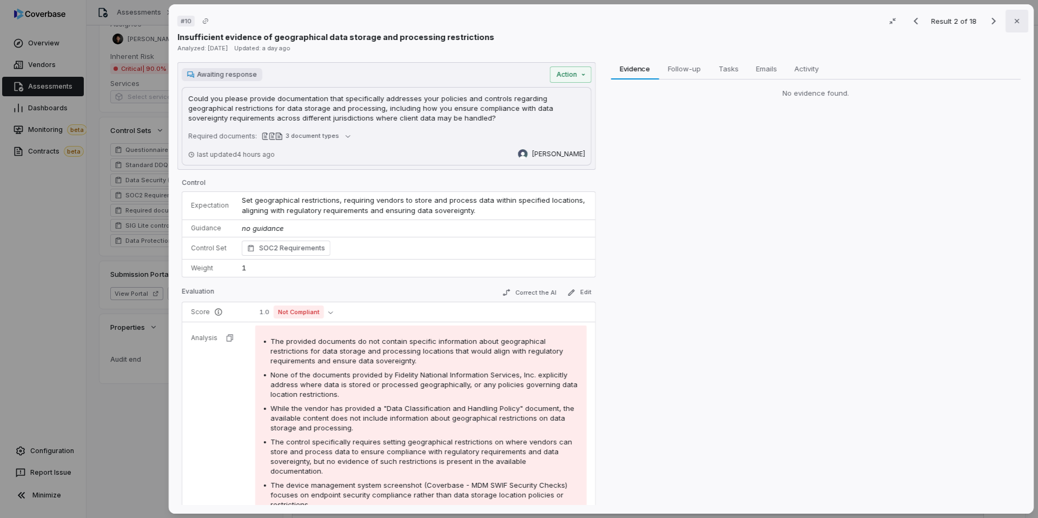
click at [1018, 23] on icon "button" at bounding box center [1016, 21] width 9 height 9
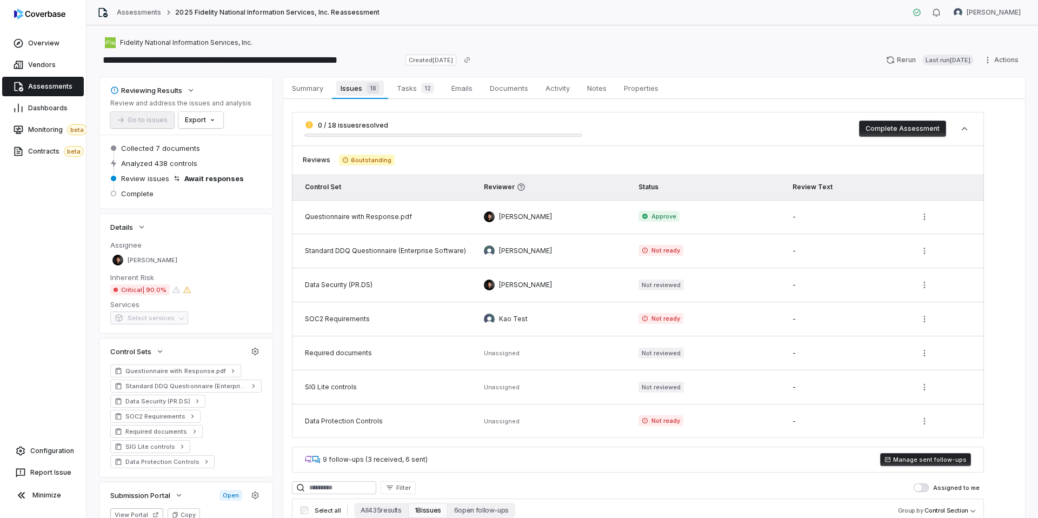
click at [357, 91] on span "Issues 18" at bounding box center [359, 88] width 47 height 15
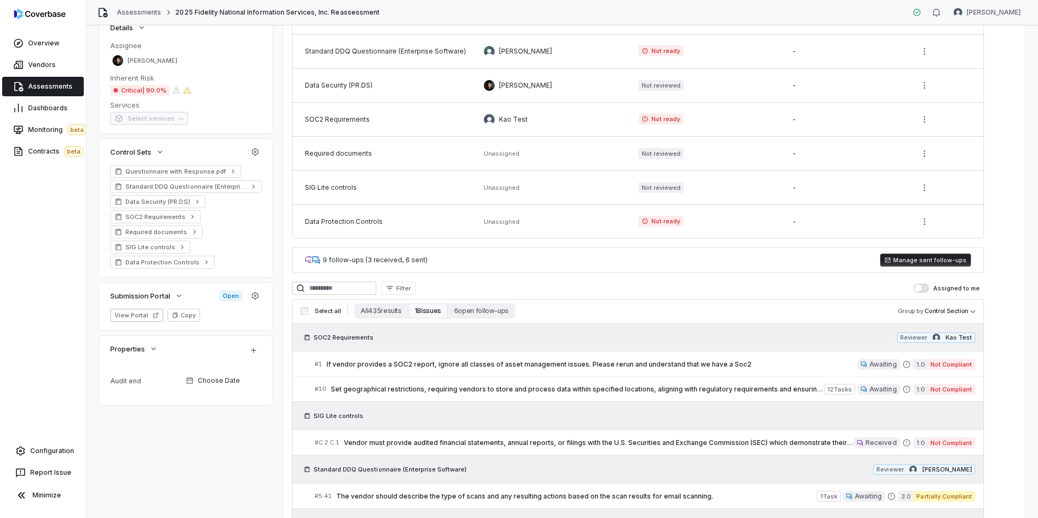
scroll to position [200, 0]
click at [119, 314] on button "View Portal" at bounding box center [136, 314] width 53 height 13
click at [92, 174] on div "**********" at bounding box center [561, 271] width 951 height 492
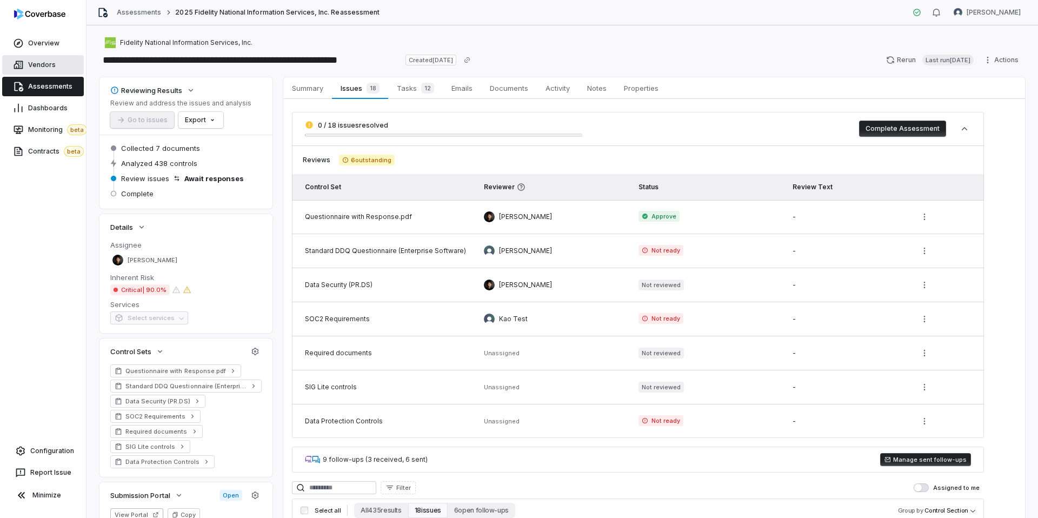
click at [56, 62] on link "Vendors" at bounding box center [43, 64] width 82 height 19
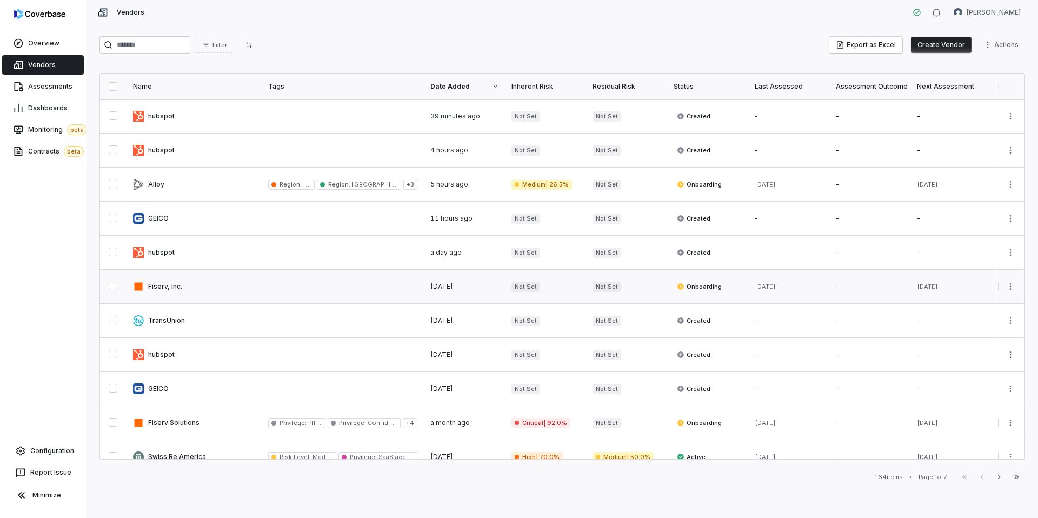
click at [207, 288] on link at bounding box center [193, 287] width 135 height 34
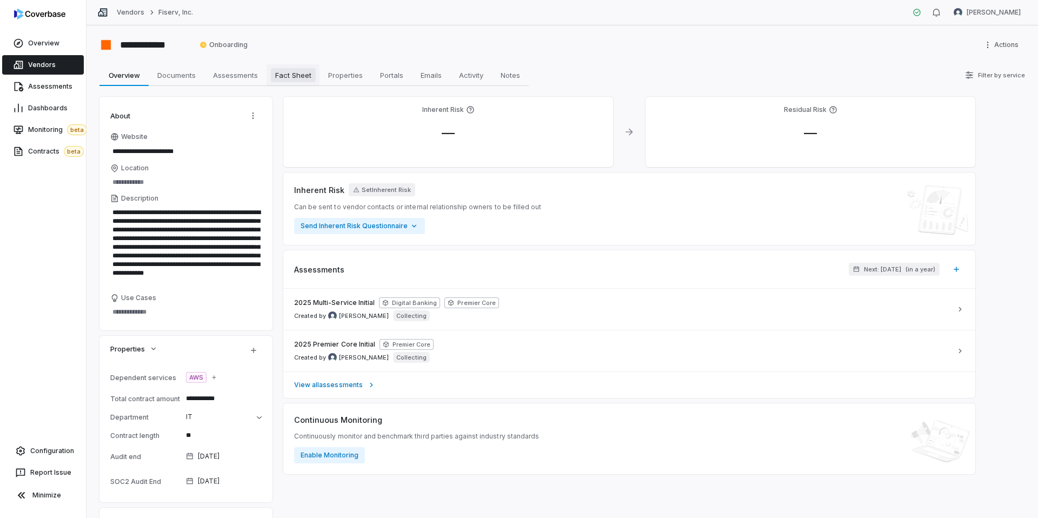
click at [295, 77] on span "Fact Sheet" at bounding box center [293, 75] width 45 height 14
type textarea "*"
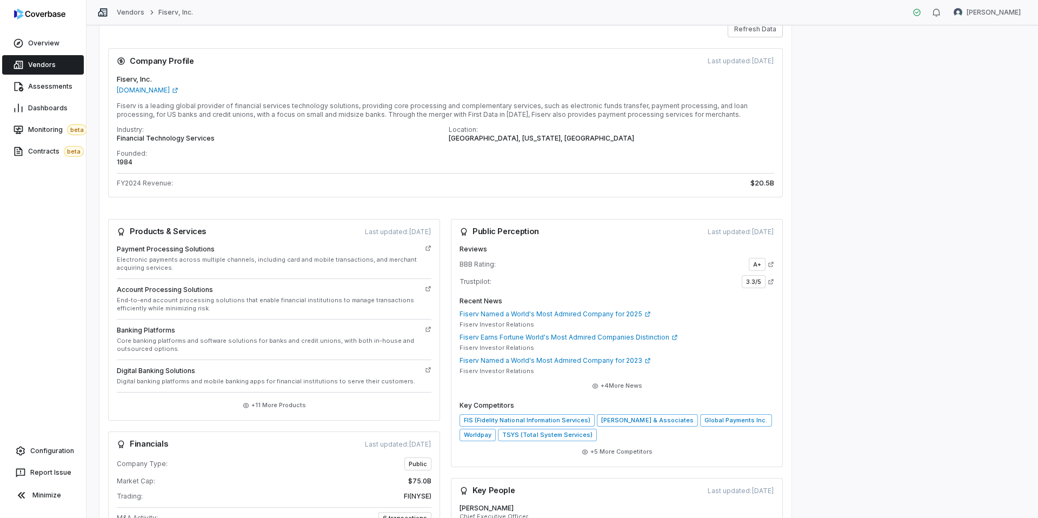
scroll to position [97, 0]
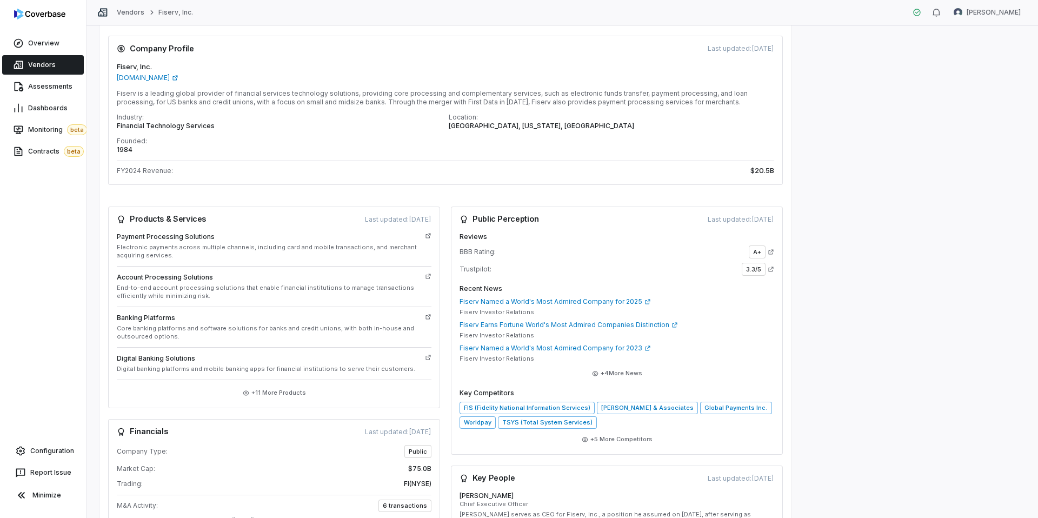
click at [92, 35] on div "**********" at bounding box center [561, 271] width 951 height 492
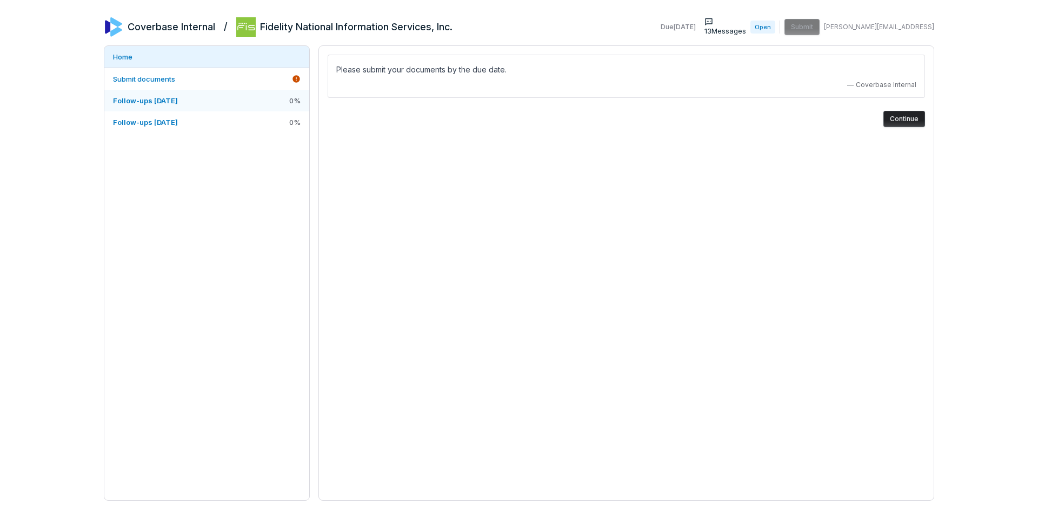
click at [168, 101] on span "Follow-ups [DATE]" at bounding box center [145, 100] width 65 height 9
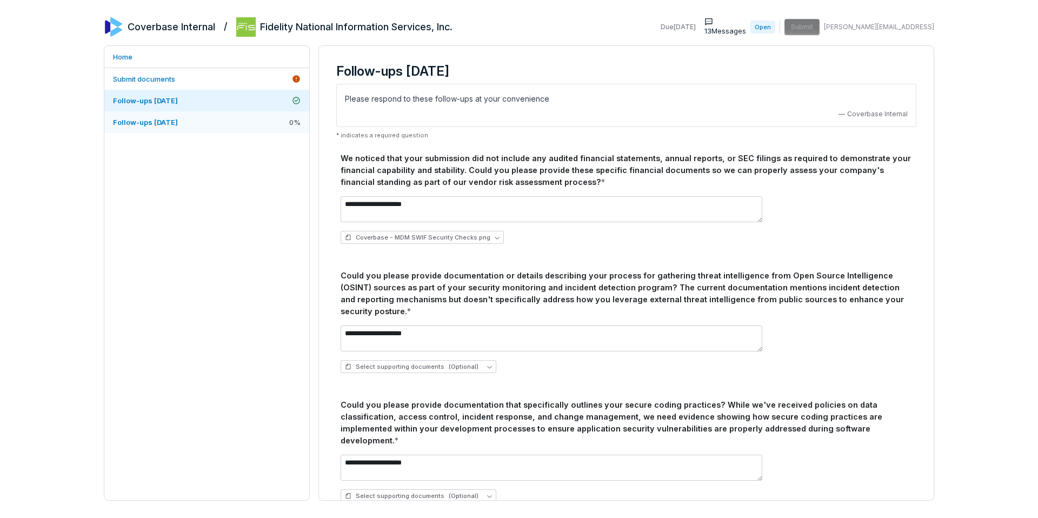
click at [149, 121] on span "Follow-ups [DATE]" at bounding box center [145, 122] width 65 height 9
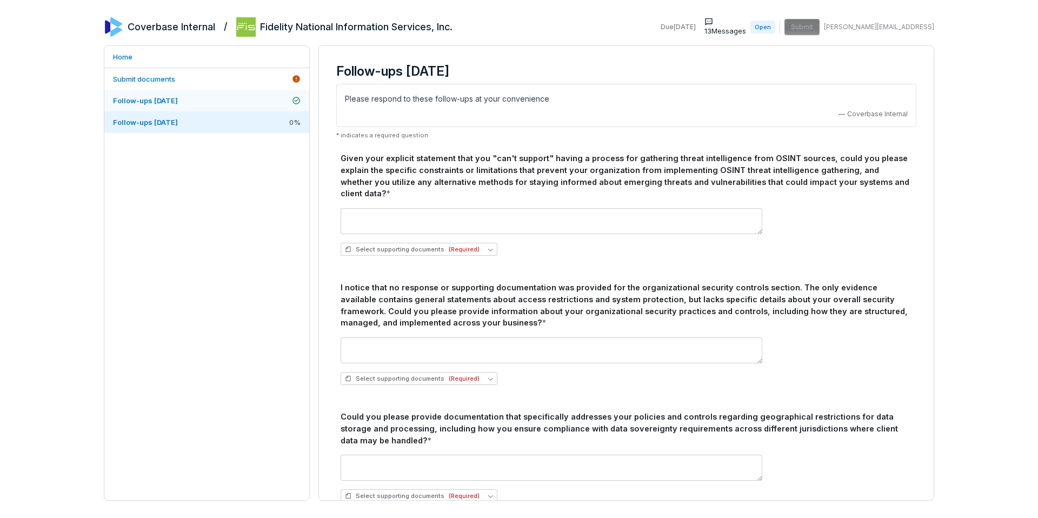
click at [170, 102] on span "Follow-ups [DATE]" at bounding box center [145, 100] width 65 height 9
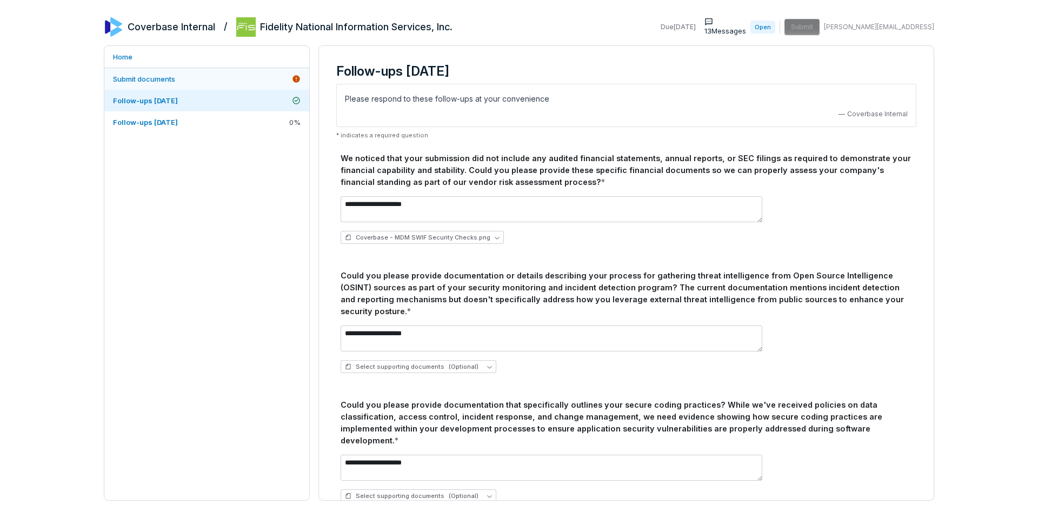
click at [152, 78] on span "Submit documents" at bounding box center [144, 79] width 62 height 9
